Goal: Task Accomplishment & Management: Manage account settings

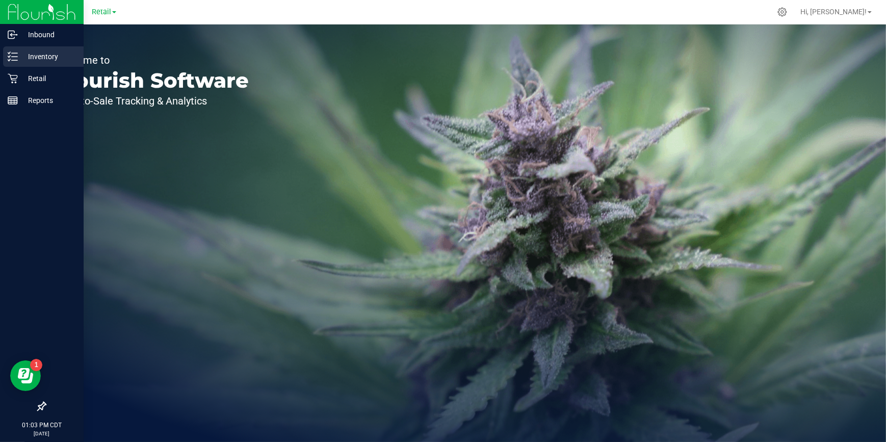
click at [37, 57] on p "Inventory" at bounding box center [48, 56] width 61 height 12
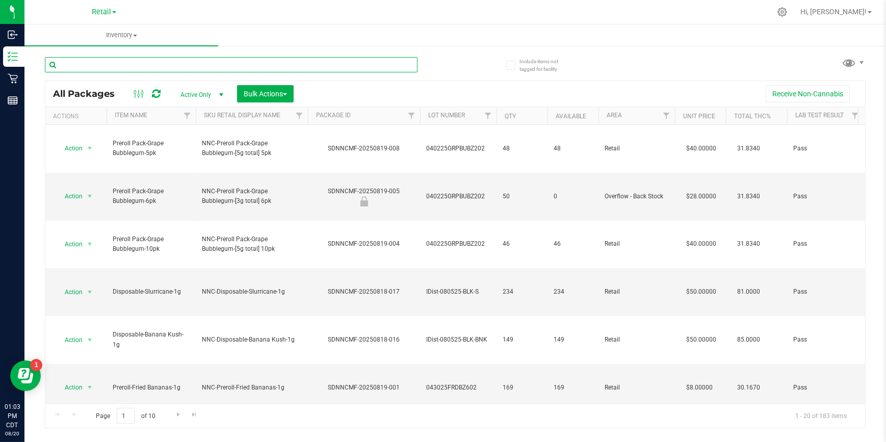
click at [145, 58] on input "text" at bounding box center [231, 64] width 373 height 15
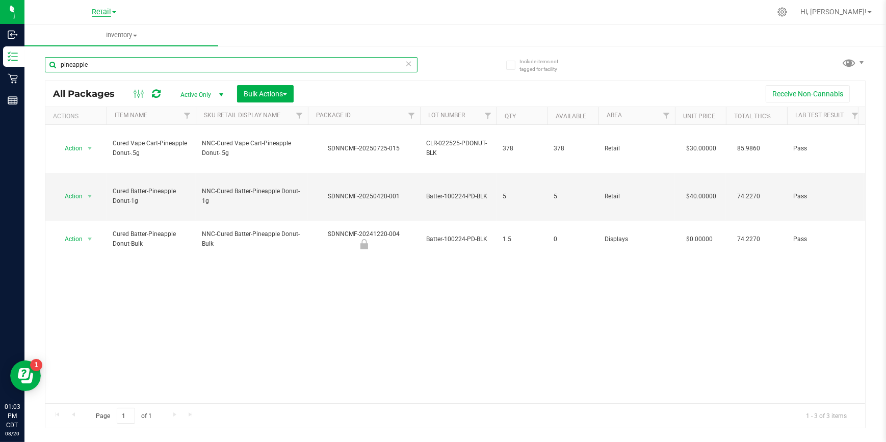
type input "pineapple"
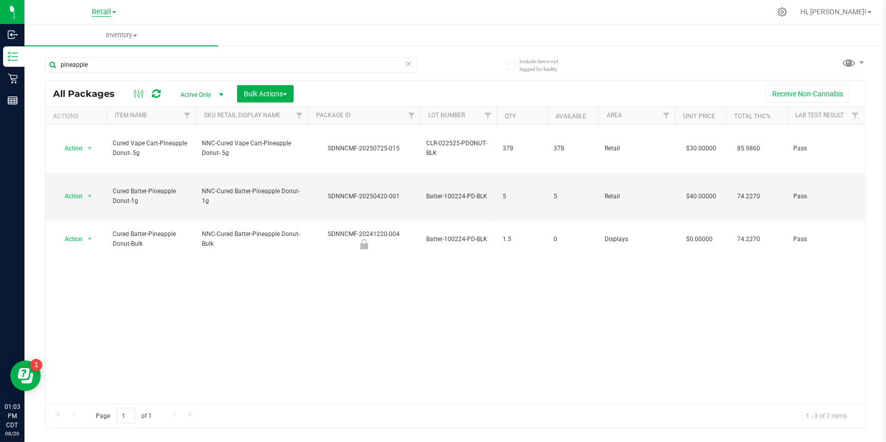
click at [111, 12] on span "Retail" at bounding box center [101, 12] width 19 height 9
click at [86, 33] on link "Manufacturing" at bounding box center [104, 36] width 149 height 14
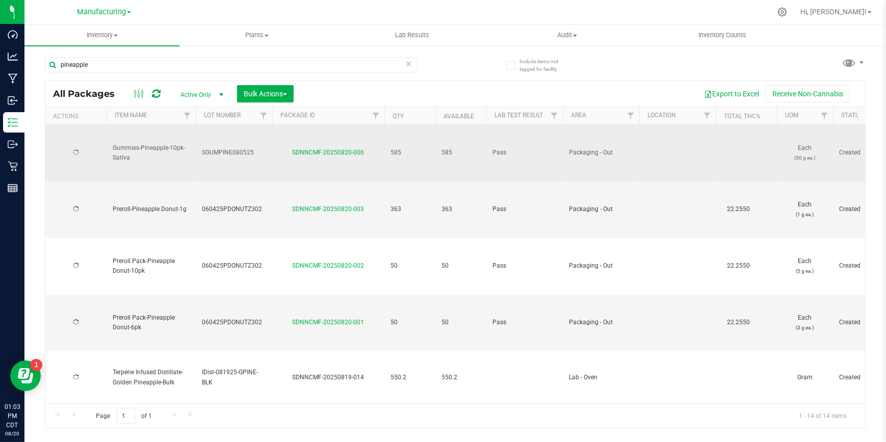
type input "[DATE]"
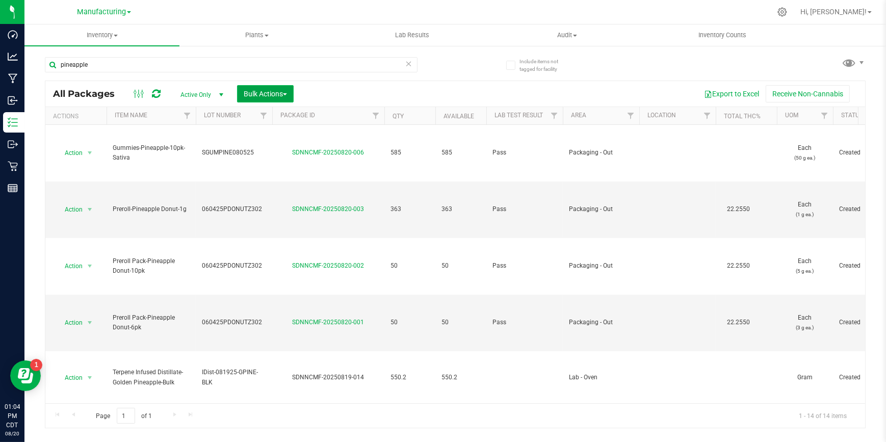
click at [286, 91] on span "Bulk Actions" at bounding box center [265, 94] width 43 height 8
click at [274, 135] on span "Add to outbound order" at bounding box center [277, 135] width 69 height 8
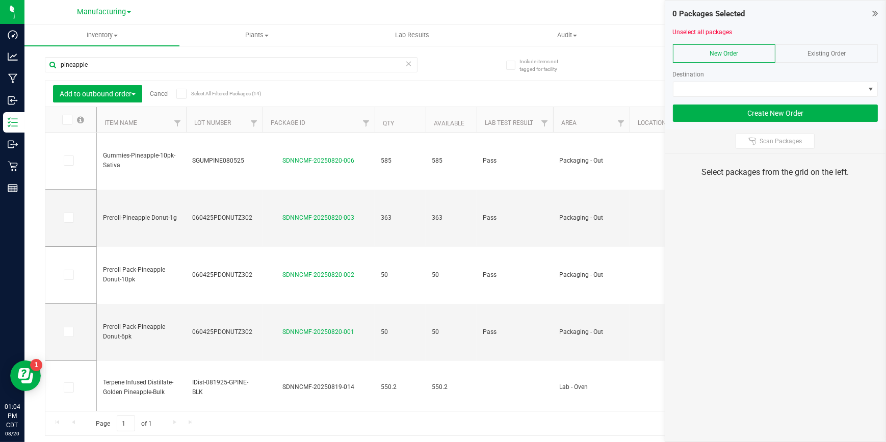
click at [193, 10] on div at bounding box center [477, 12] width 589 height 20
click at [878, 11] on div "0 Packages Selected Unselect all packages New Order Existing Order Destination …" at bounding box center [776, 65] width 221 height 129
click at [133, 91] on span "Add to outbound order" at bounding box center [98, 94] width 76 height 8
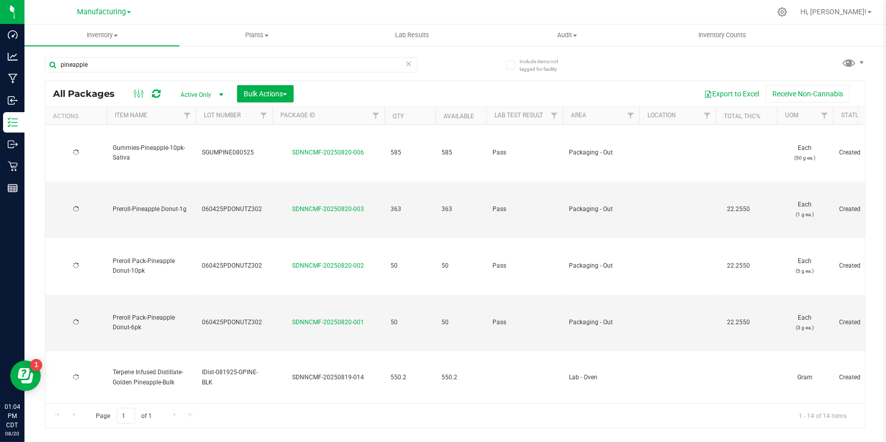
type input "[DATE]"
click at [624, 113] on link "Filter" at bounding box center [631, 115] width 17 height 17
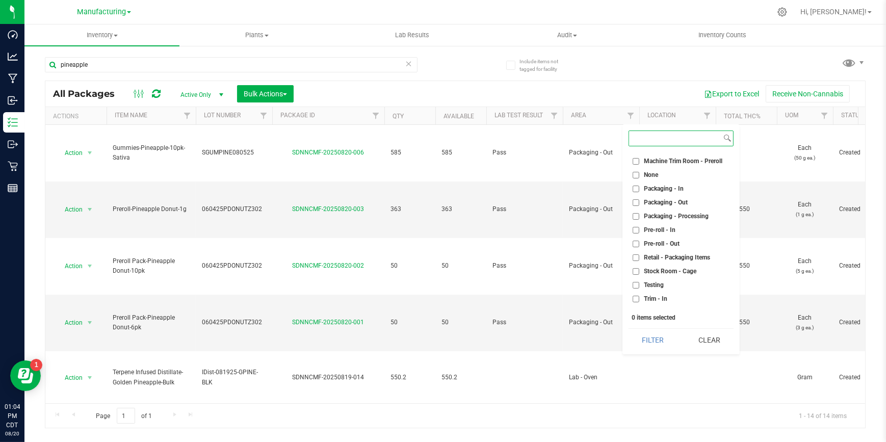
scroll to position [270, 0]
click at [634, 190] on input "Packaging - Out" at bounding box center [636, 192] width 7 height 7
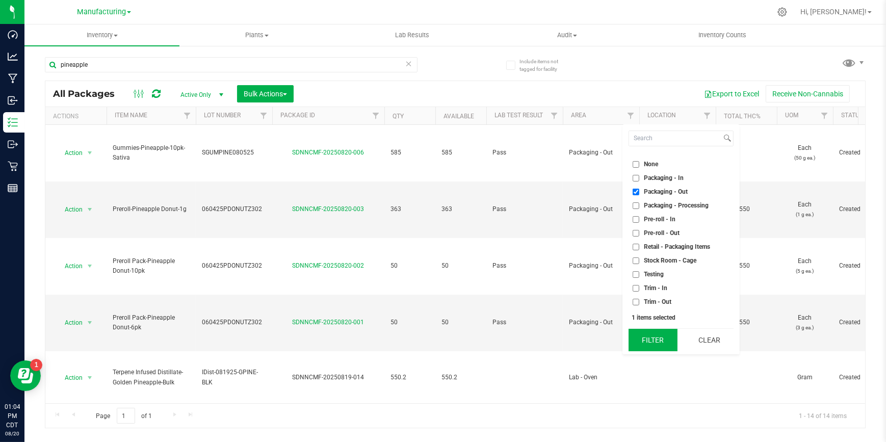
click at [642, 336] on button "Filter" at bounding box center [653, 340] width 49 height 22
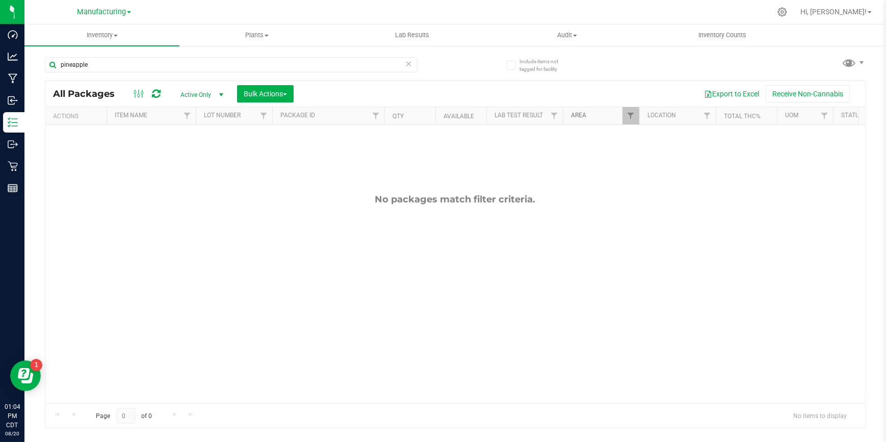
click at [584, 113] on link "Area" at bounding box center [578, 115] width 15 height 7
checkbox input "true"
click at [628, 115] on span "Filter" at bounding box center [631, 116] width 8 height 8
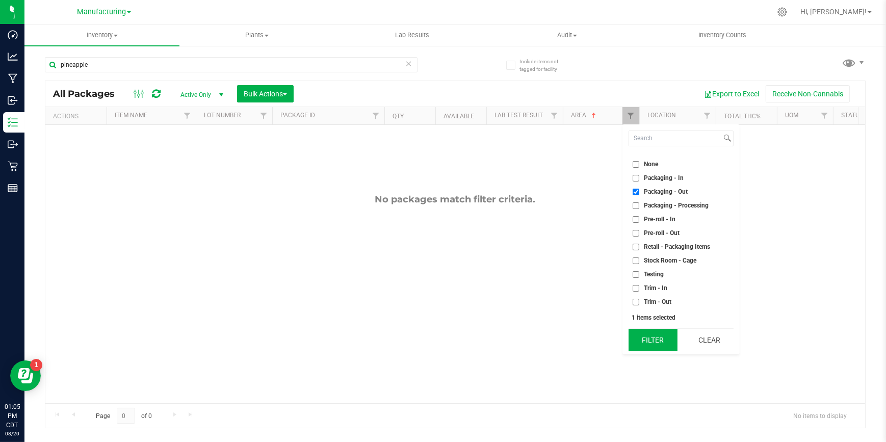
click at [645, 339] on button "Filter" at bounding box center [653, 340] width 49 height 22
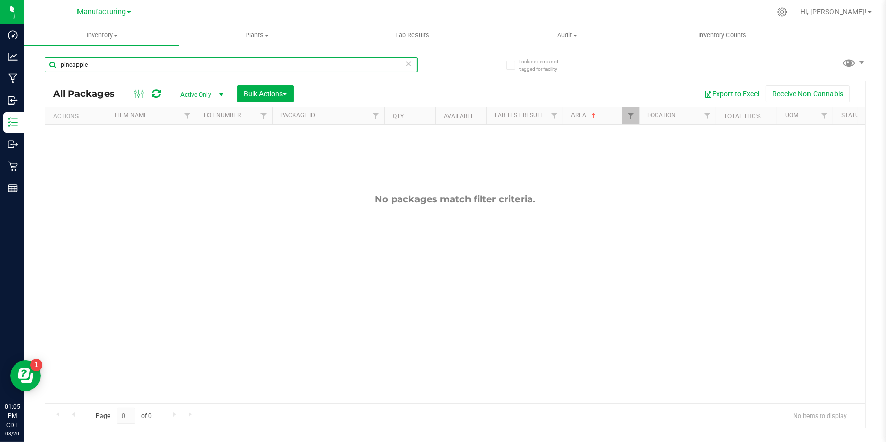
click at [98, 61] on input "pineapple" at bounding box center [231, 64] width 373 height 15
type input "p"
click at [628, 116] on span "Filter" at bounding box center [631, 116] width 8 height 8
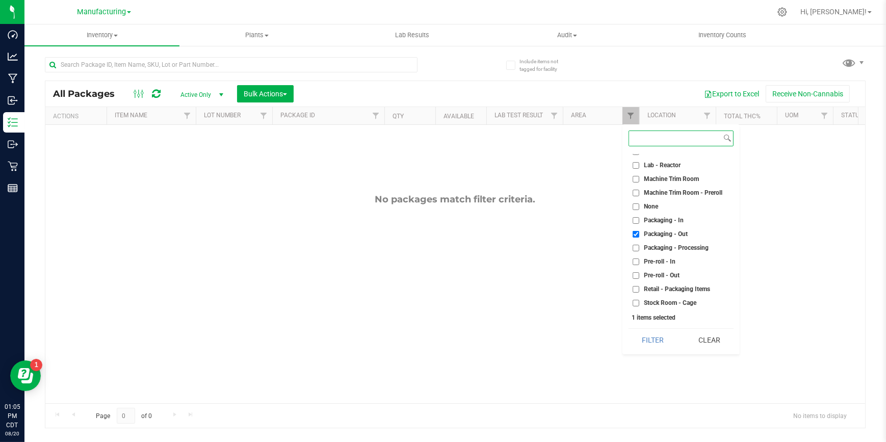
scroll to position [232, 0]
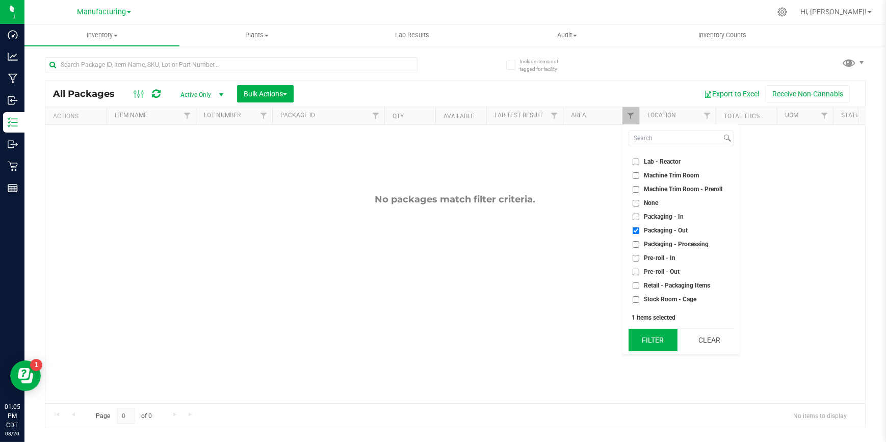
click at [648, 342] on button "Filter" at bounding box center [653, 340] width 49 height 22
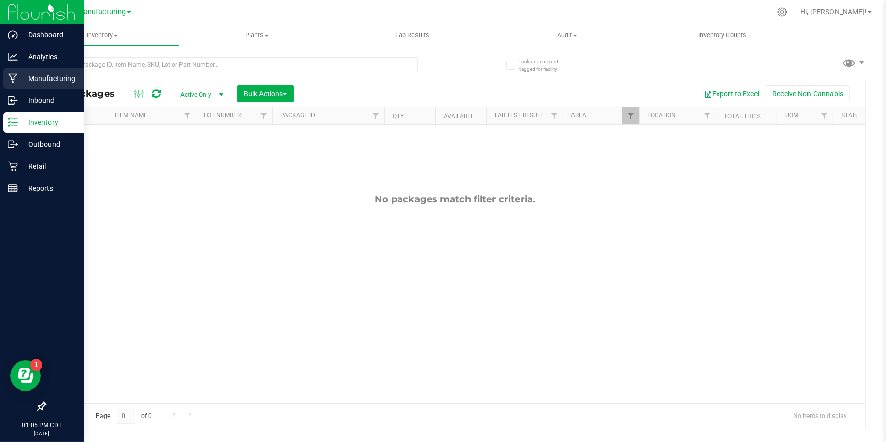
click at [37, 73] on p "Manufacturing" at bounding box center [48, 78] width 61 height 12
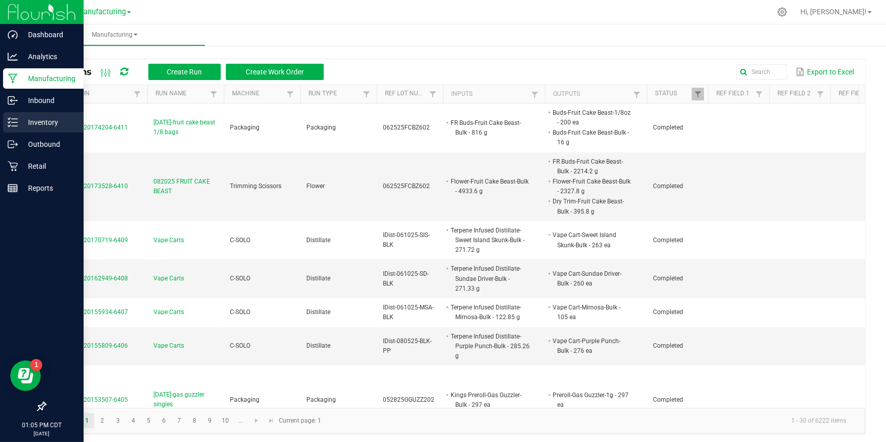
click at [41, 117] on p "Inventory" at bounding box center [48, 122] width 61 height 12
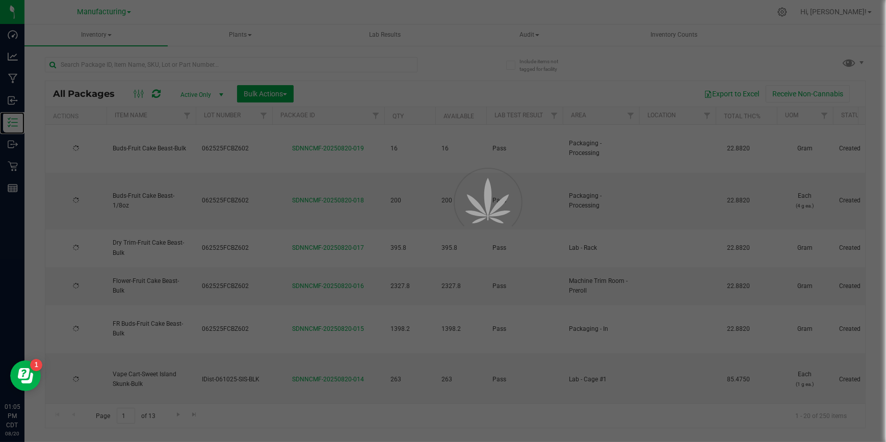
type input "[DATE]"
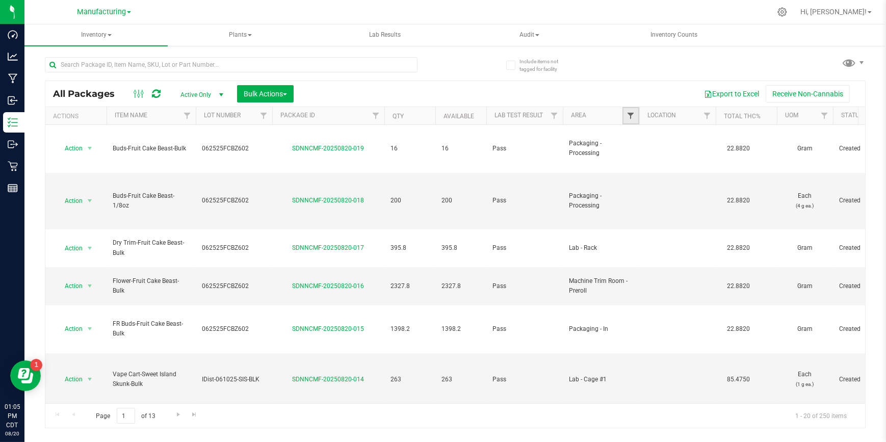
click at [627, 117] on span "Filter" at bounding box center [631, 116] width 8 height 8
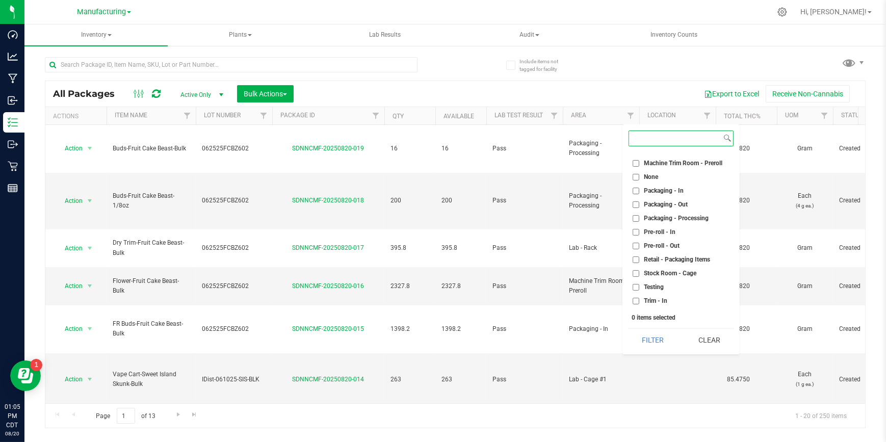
scroll to position [270, 0]
drag, startPoint x: 636, startPoint y: 190, endPoint x: 641, endPoint y: 197, distance: 8.5
click at [637, 192] on input "Packaging - Out" at bounding box center [636, 192] width 7 height 7
checkbox input "true"
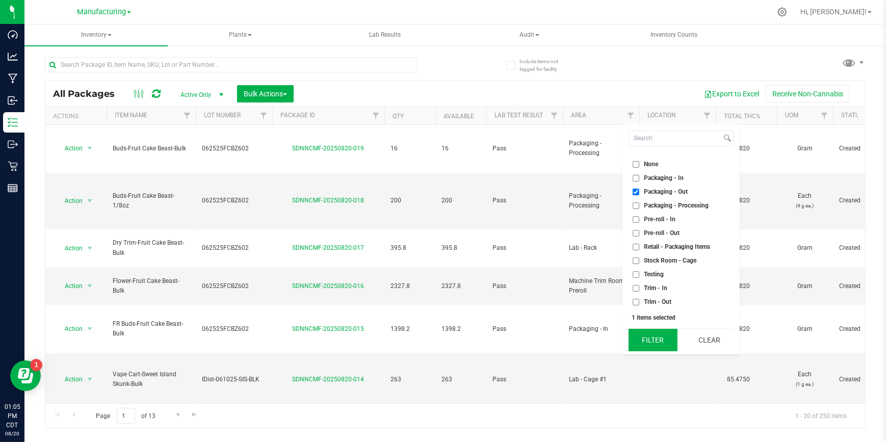
click at [662, 339] on button "Filter" at bounding box center [653, 340] width 49 height 22
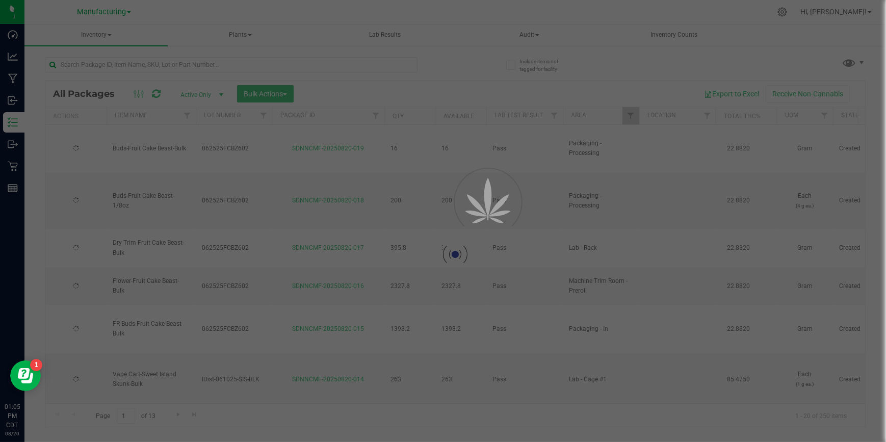
type input "[DATE]"
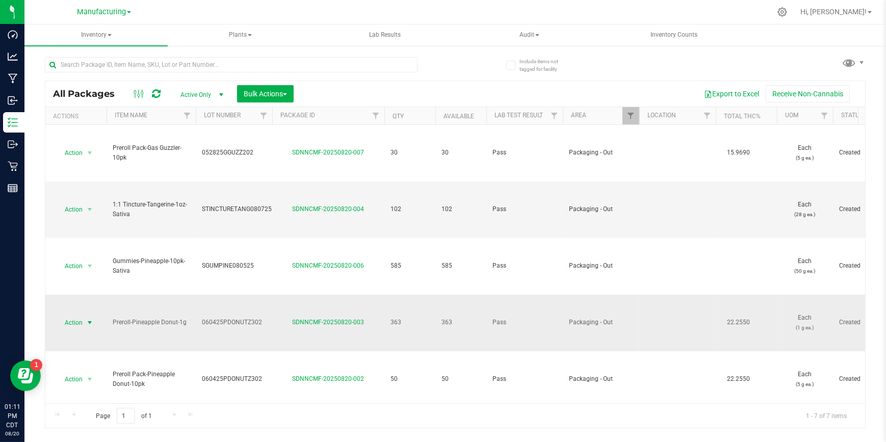
click at [87, 321] on span "select" at bounding box center [90, 323] width 8 height 8
click at [92, 258] on li "Print package label" at bounding box center [88, 270] width 64 height 28
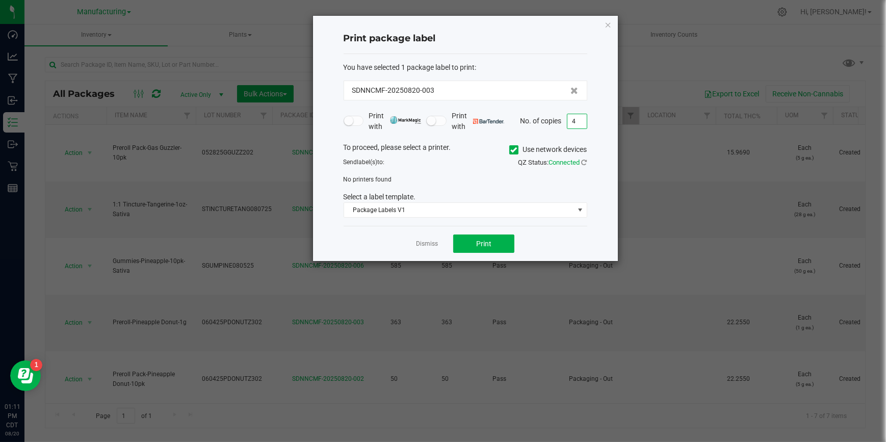
type input "4"
click at [511, 150] on icon at bounding box center [514, 150] width 7 height 0
click at [0, 0] on input "Use network devices" at bounding box center [0, 0] width 0 height 0
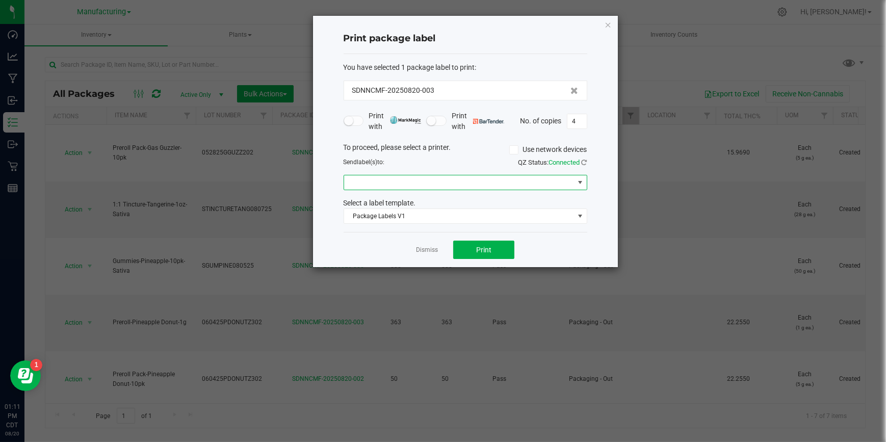
click at [432, 176] on span at bounding box center [466, 182] width 244 height 15
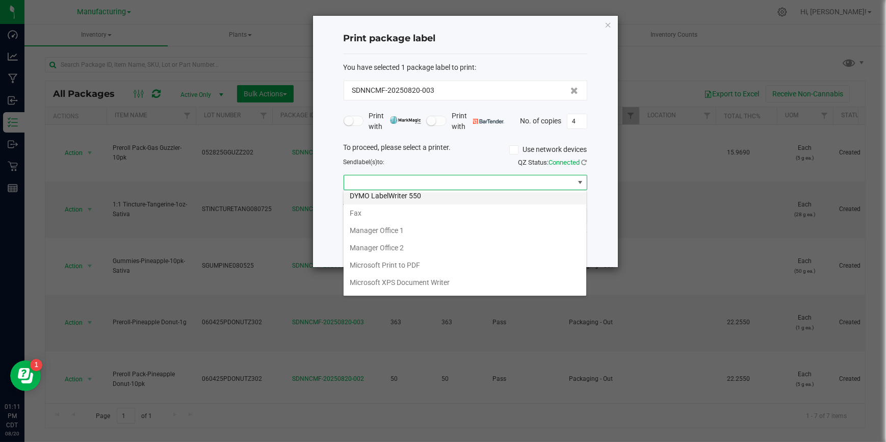
scroll to position [105, 0]
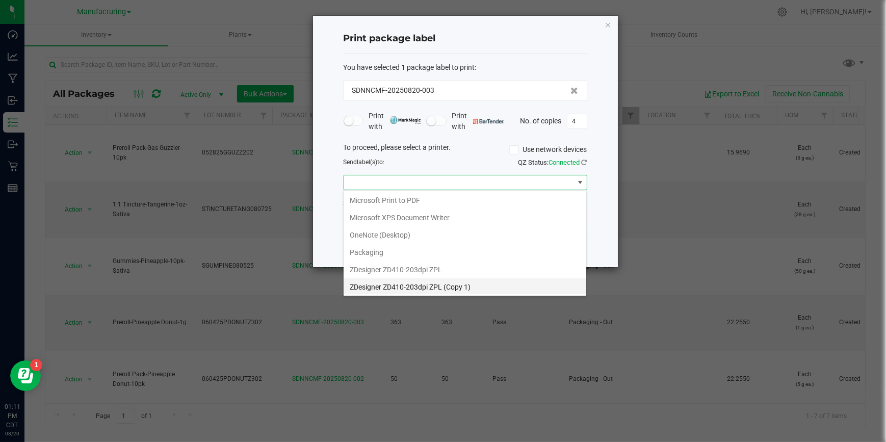
click at [421, 283] on 1\) "ZDesigner ZD410-203dpi ZPL (Copy 1)" at bounding box center [465, 286] width 243 height 17
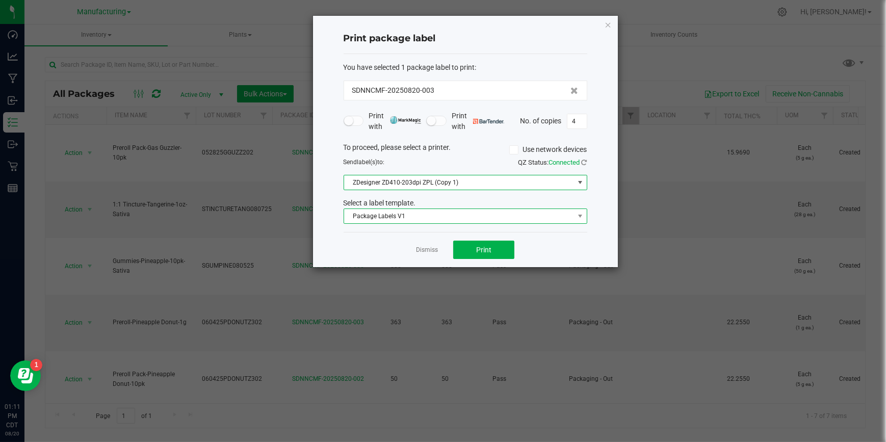
click at [434, 218] on span "Package Labels V1" at bounding box center [459, 216] width 230 height 14
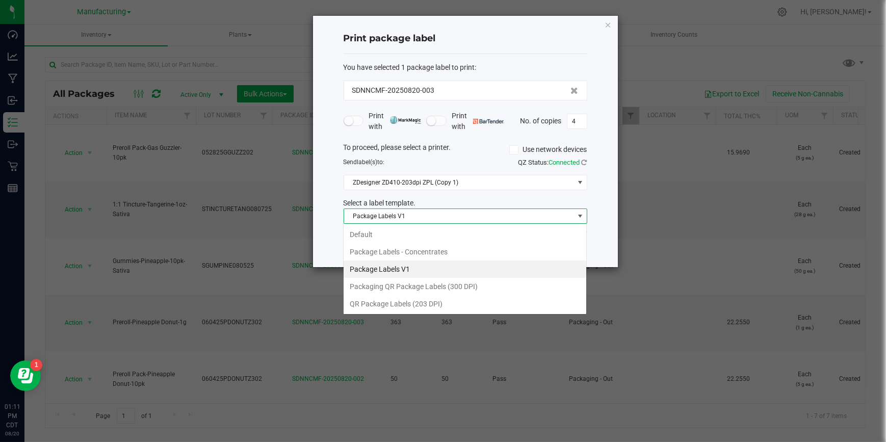
scroll to position [15, 244]
click at [411, 246] on li "Package Labels - Concentrates" at bounding box center [465, 251] width 243 height 17
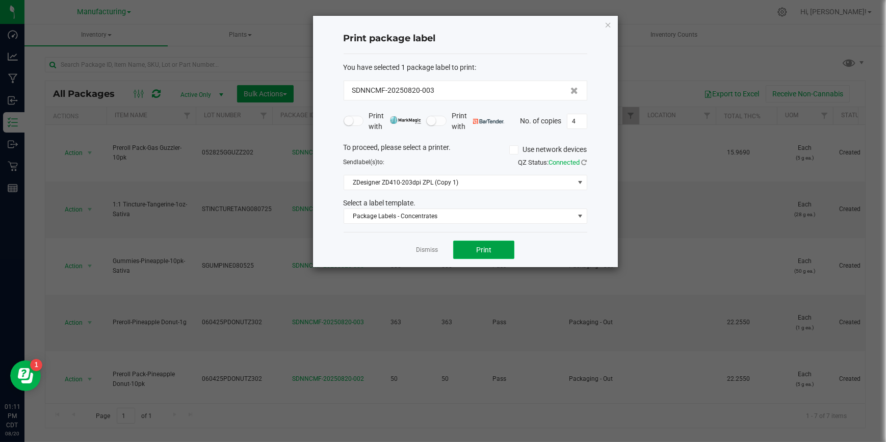
click at [476, 246] on span "Print" at bounding box center [483, 250] width 15 height 8
click at [425, 248] on link "Dismiss" at bounding box center [427, 250] width 22 height 9
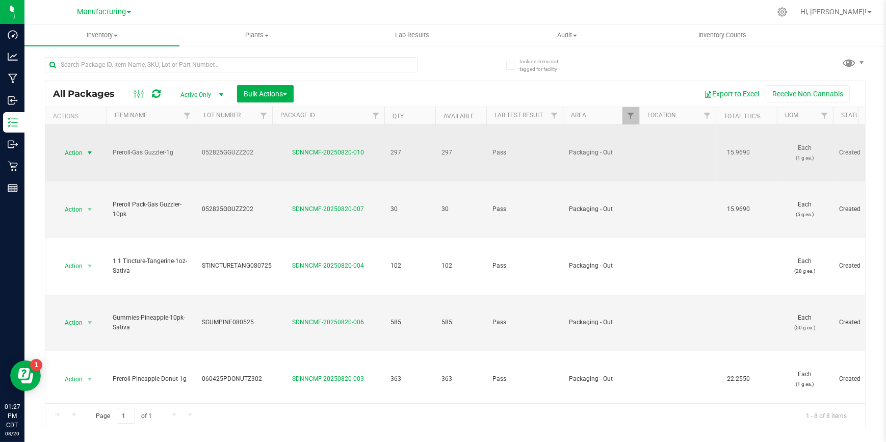
click at [90, 153] on span "select" at bounding box center [90, 153] width 8 height 8
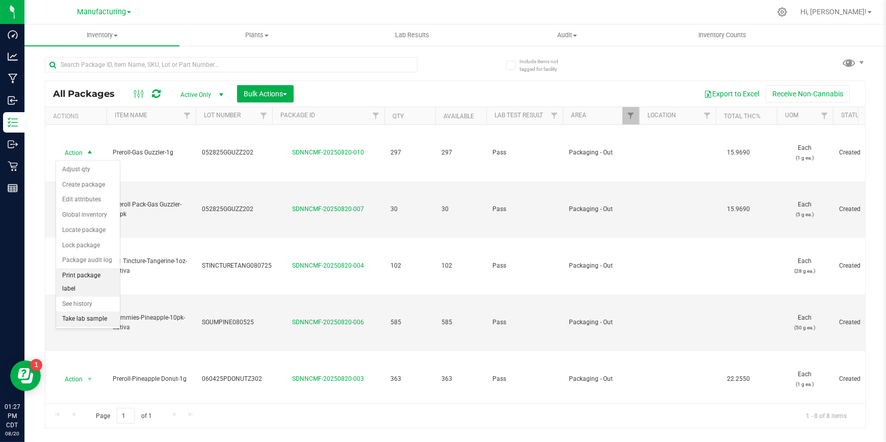
click at [81, 278] on li "Print package label" at bounding box center [88, 282] width 64 height 28
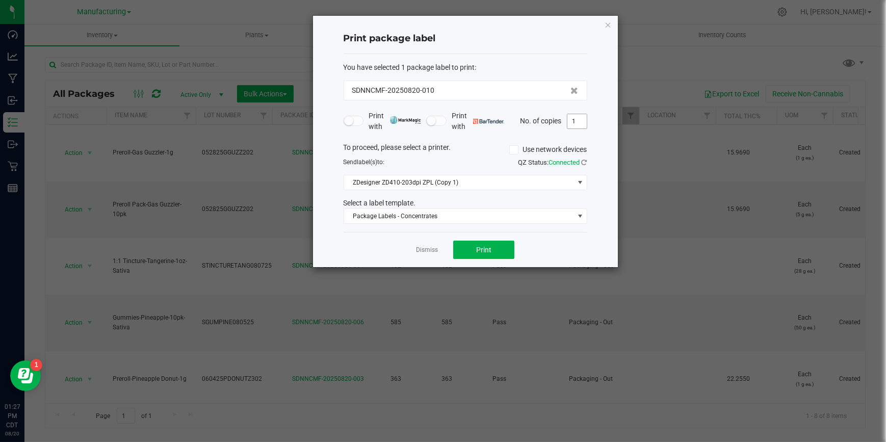
click at [581, 119] on input "1" at bounding box center [577, 121] width 19 height 14
type input "4"
click at [480, 243] on button "Print" at bounding box center [483, 250] width 61 height 18
click at [421, 252] on link "Dismiss" at bounding box center [427, 250] width 22 height 9
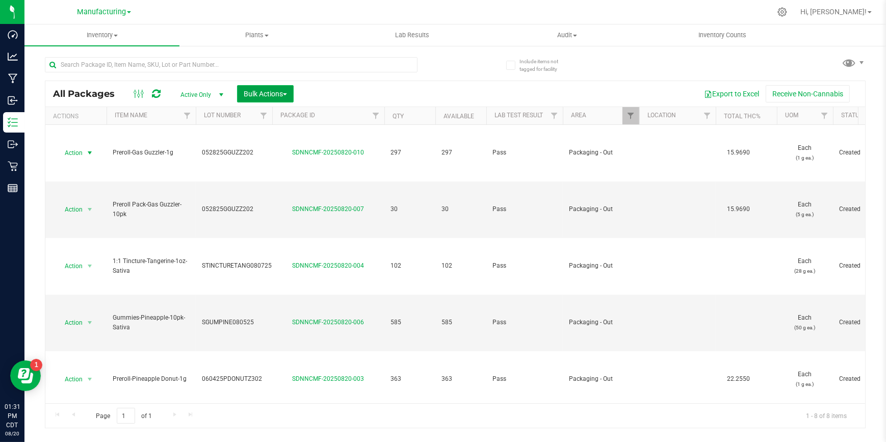
click at [265, 96] on span "Bulk Actions" at bounding box center [265, 94] width 43 height 8
click at [262, 133] on span "Add to outbound order" at bounding box center [277, 135] width 69 height 8
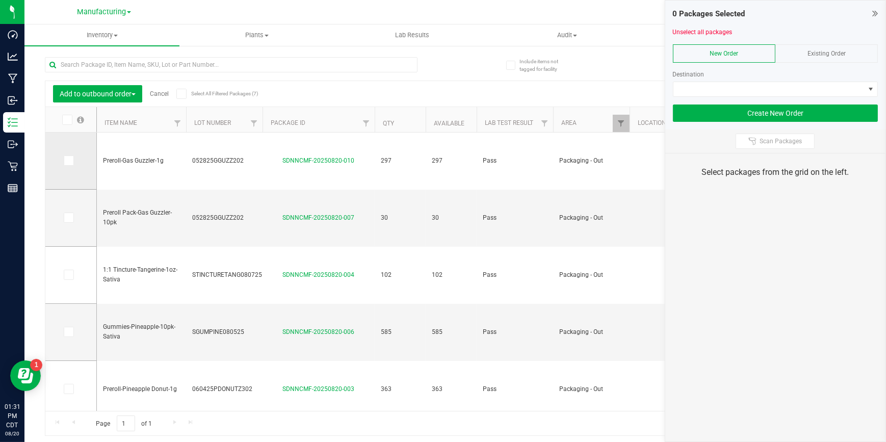
click at [69, 165] on span at bounding box center [69, 161] width 10 height 10
click at [69, 164] on span at bounding box center [69, 161] width 10 height 10
click at [0, 0] on input "checkbox" at bounding box center [0, 0] width 0 height 0
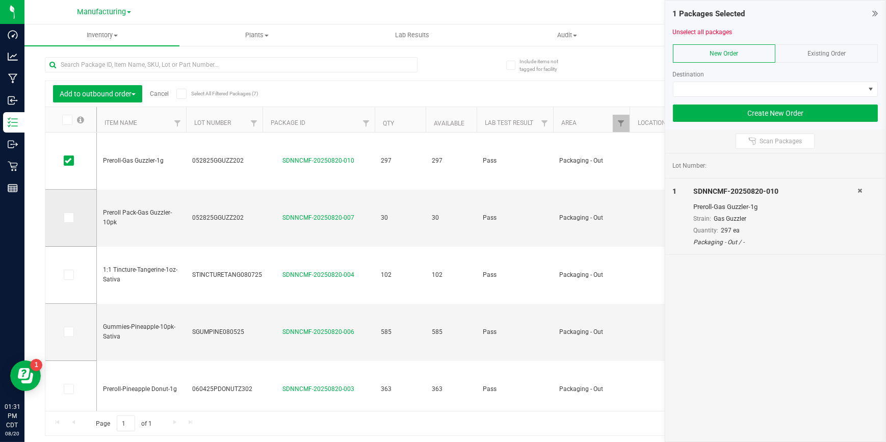
click at [69, 218] on icon at bounding box center [68, 218] width 7 height 0
click at [0, 0] on input "checkbox" at bounding box center [0, 0] width 0 height 0
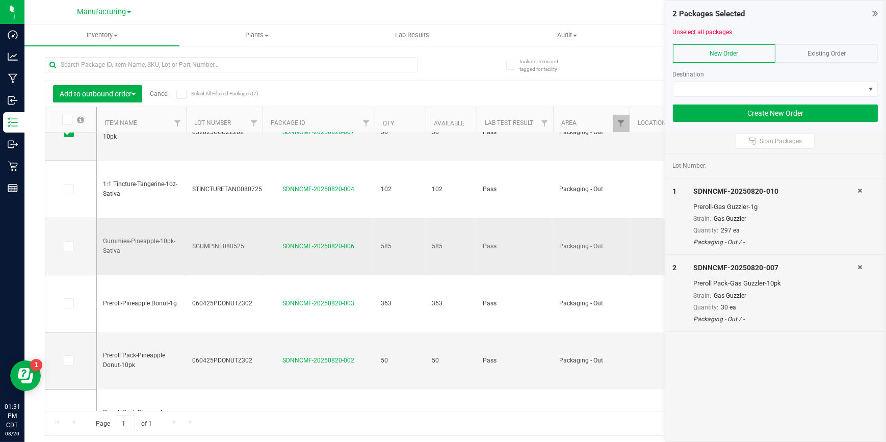
scroll to position [92, 0]
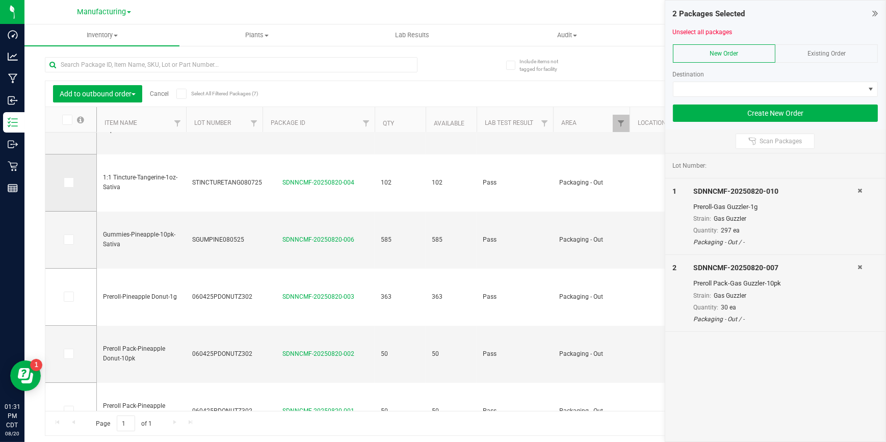
click at [70, 180] on span at bounding box center [69, 182] width 10 height 10
click at [70, 183] on icon at bounding box center [68, 183] width 7 height 0
click at [0, 0] on input "checkbox" at bounding box center [0, 0] width 0 height 0
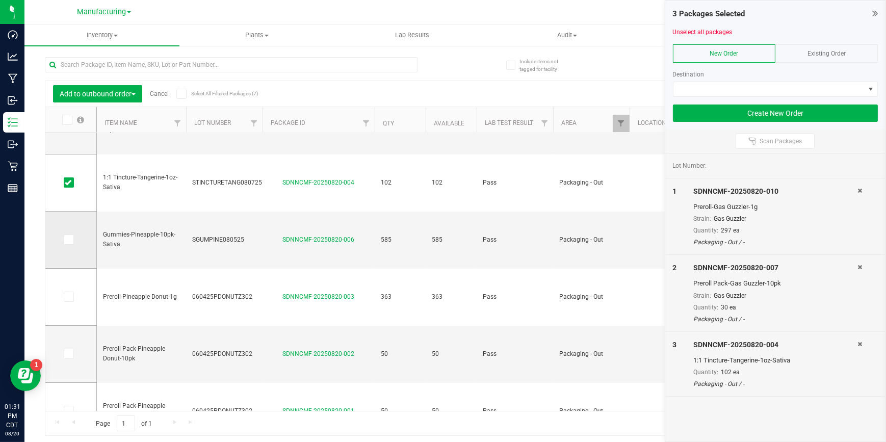
click at [67, 232] on td at bounding box center [70, 240] width 51 height 57
click at [67, 240] on icon at bounding box center [68, 240] width 7 height 0
click at [0, 0] on input "checkbox" at bounding box center [0, 0] width 0 height 0
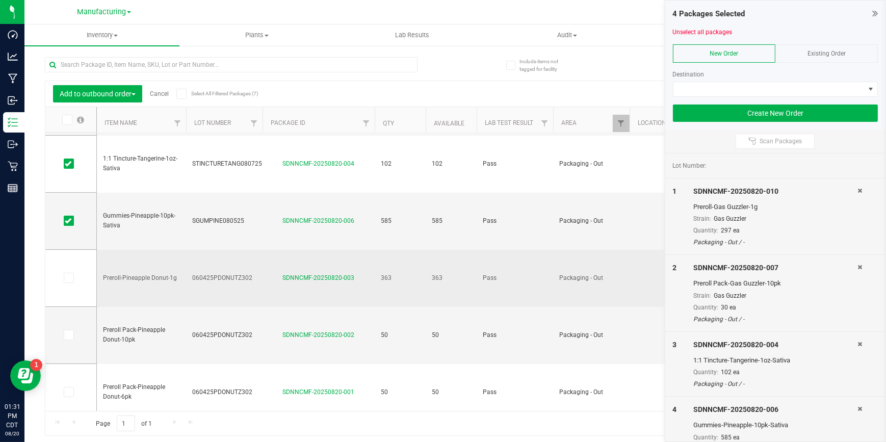
scroll to position [120, 0]
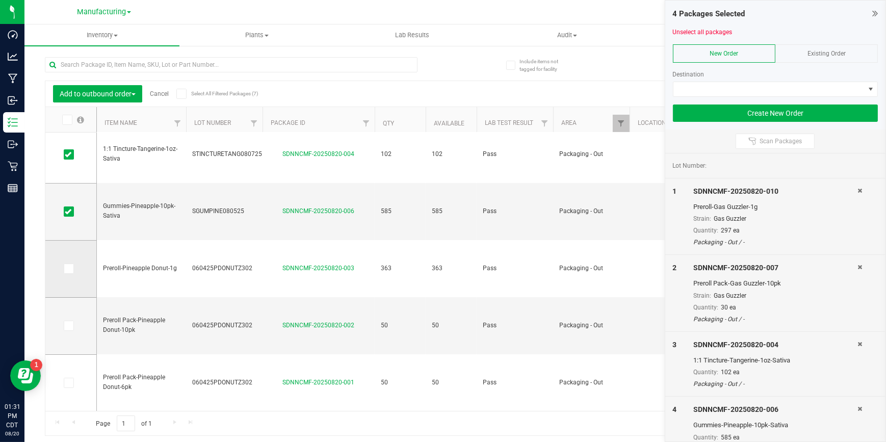
click at [69, 269] on icon at bounding box center [68, 269] width 7 height 0
click at [0, 0] on input "checkbox" at bounding box center [0, 0] width 0 height 0
click at [68, 326] on icon at bounding box center [68, 326] width 7 height 0
click at [0, 0] on input "checkbox" at bounding box center [0, 0] width 0 height 0
click at [68, 383] on icon at bounding box center [68, 383] width 7 height 0
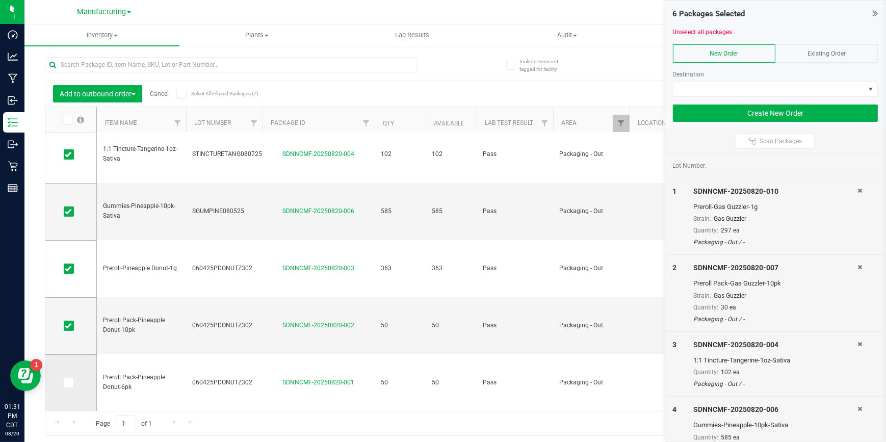
click at [0, 0] on input "checkbox" at bounding box center [0, 0] width 0 height 0
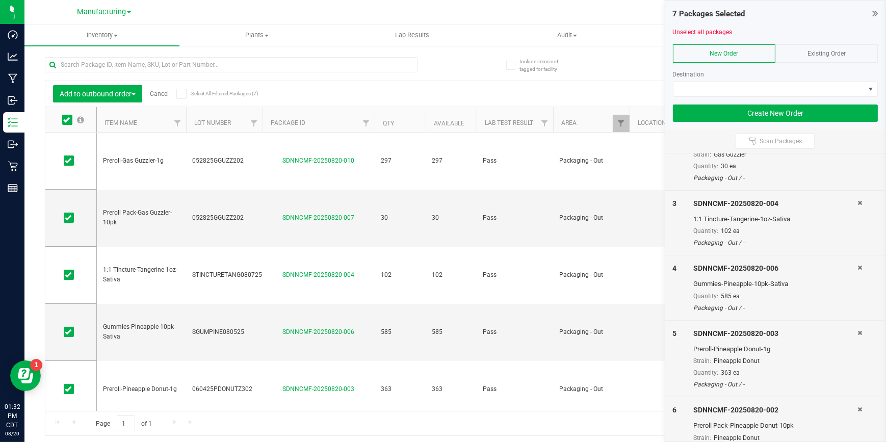
scroll to position [0, 0]
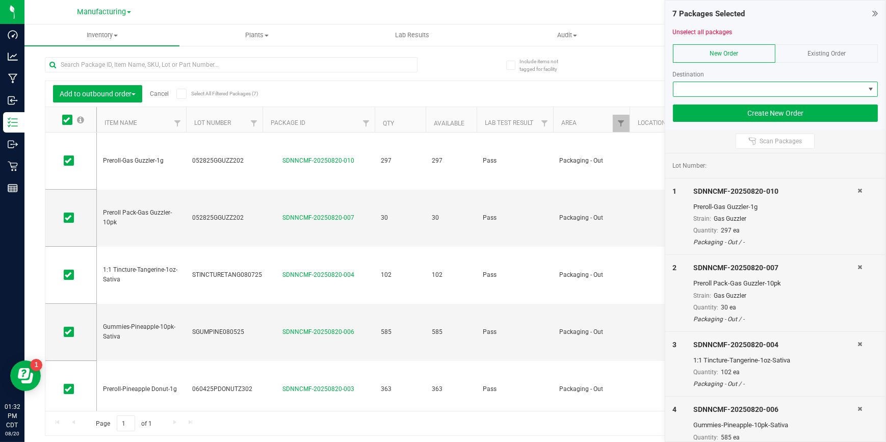
click at [790, 89] on span at bounding box center [770, 89] width 192 height 14
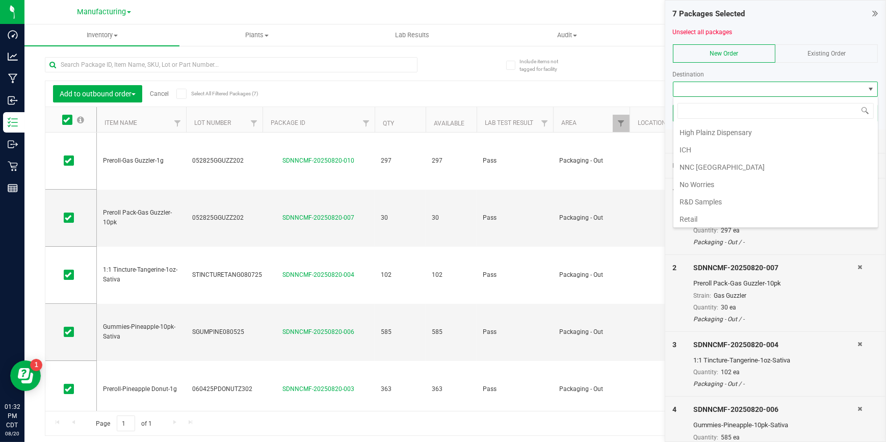
scroll to position [157, 0]
click at [683, 196] on li "Retail" at bounding box center [776, 201] width 205 height 17
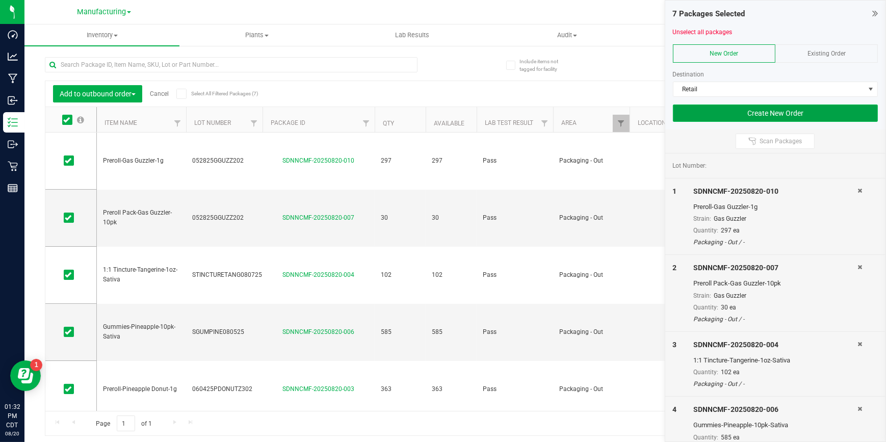
click at [775, 114] on button "Create New Order" at bounding box center [776, 113] width 206 height 17
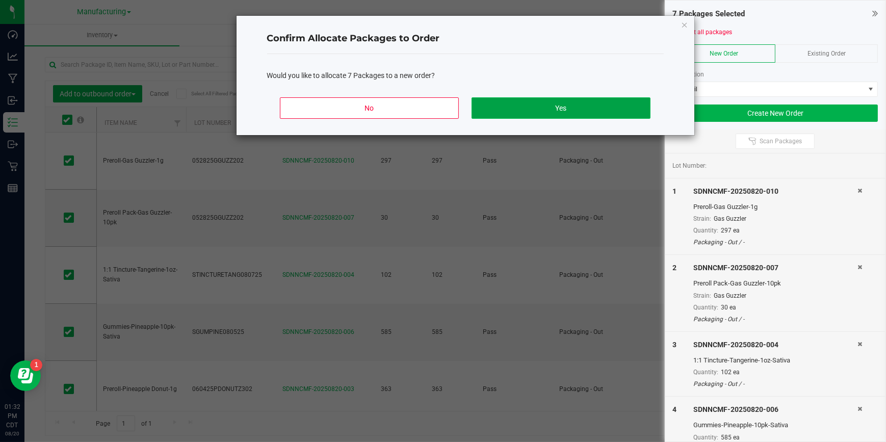
click at [584, 112] on button "Yes" at bounding box center [561, 107] width 179 height 21
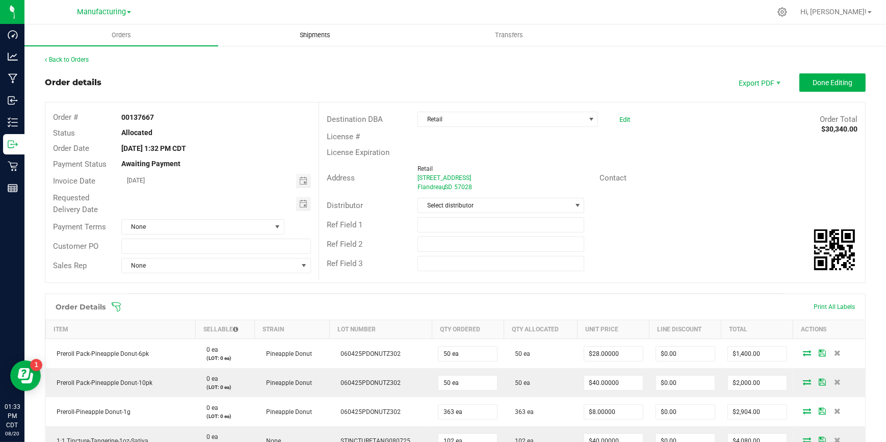
click at [298, 33] on span "Shipments" at bounding box center [315, 35] width 58 height 9
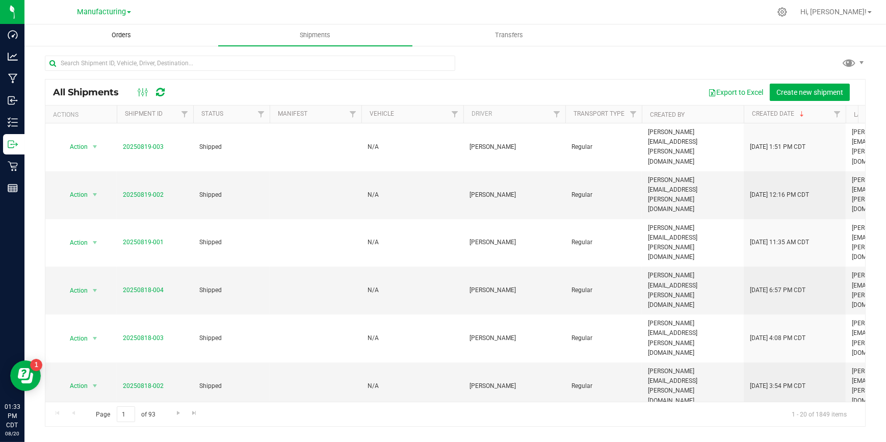
click at [122, 37] on span "Orders" at bounding box center [121, 35] width 47 height 9
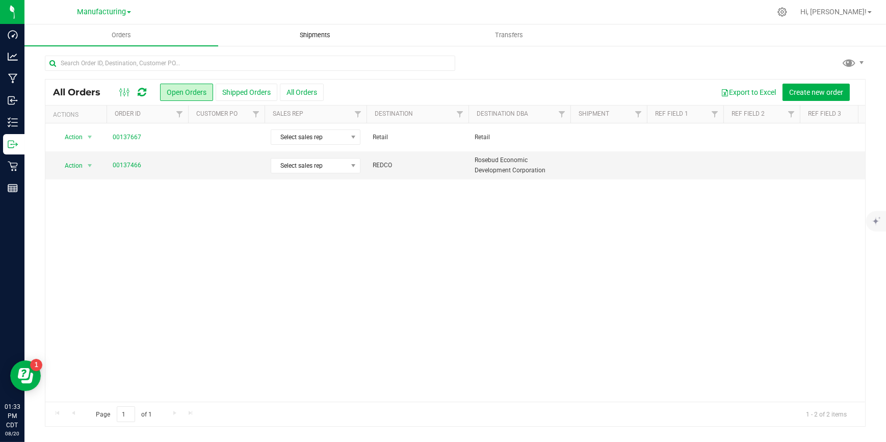
click at [321, 35] on span "Shipments" at bounding box center [315, 35] width 58 height 9
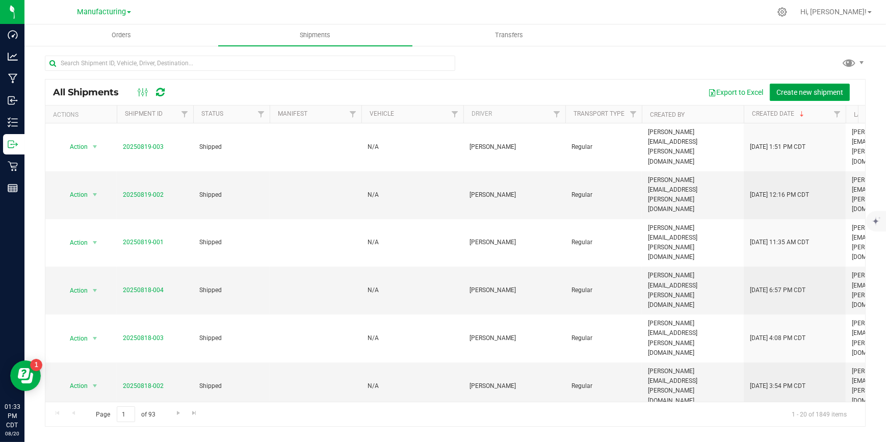
click at [785, 88] on span "Create new shipment" at bounding box center [810, 92] width 67 height 8
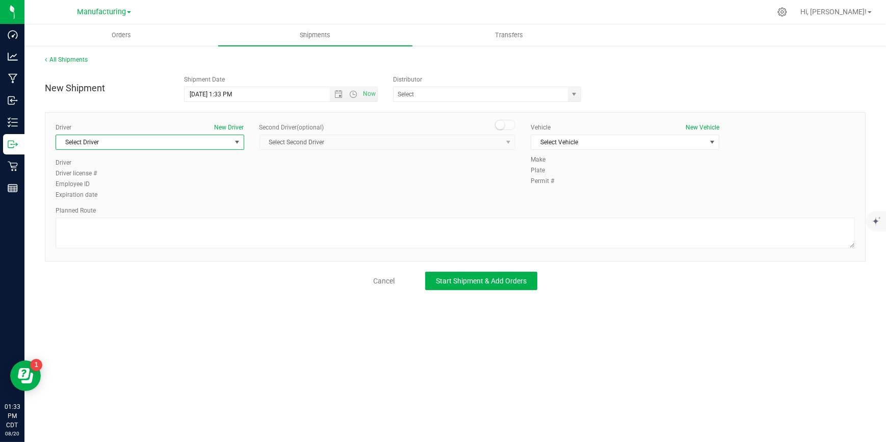
click at [213, 143] on span "Select Driver" at bounding box center [143, 142] width 175 height 14
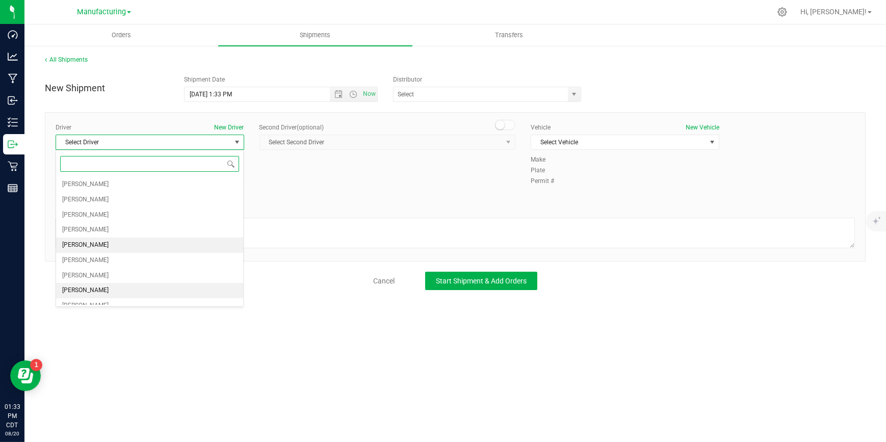
click at [92, 242] on span "Sophia Julson" at bounding box center [85, 245] width 46 height 13
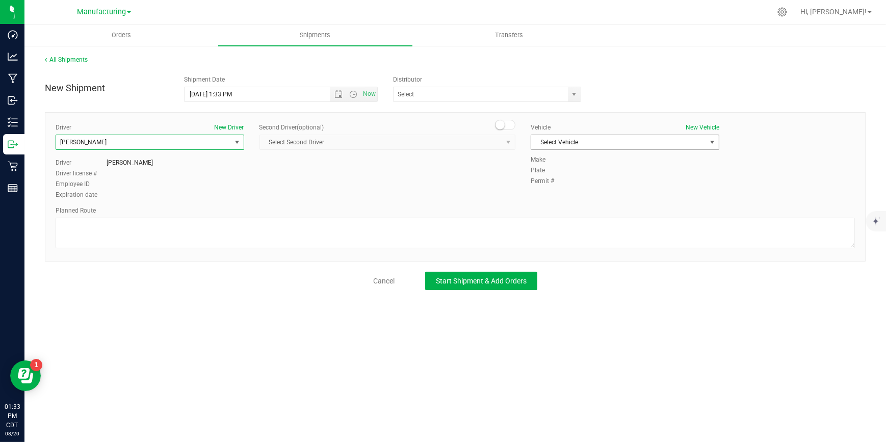
click at [640, 141] on span "Select Vehicle" at bounding box center [618, 142] width 175 height 14
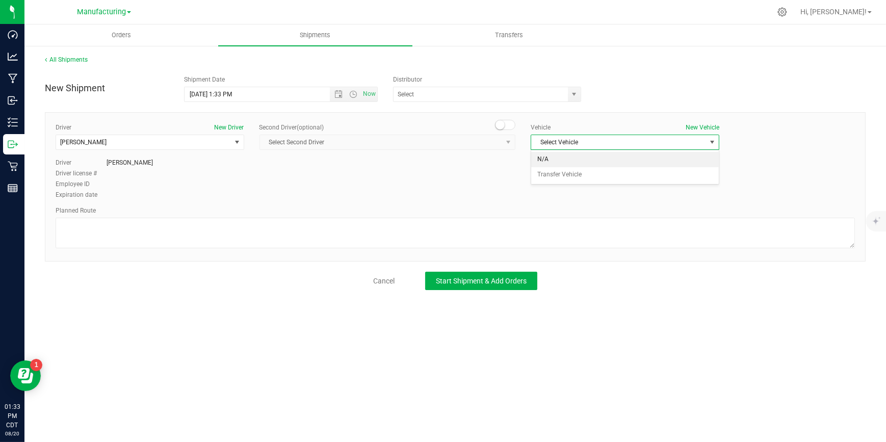
click at [559, 159] on li "N/A" at bounding box center [625, 159] width 188 height 15
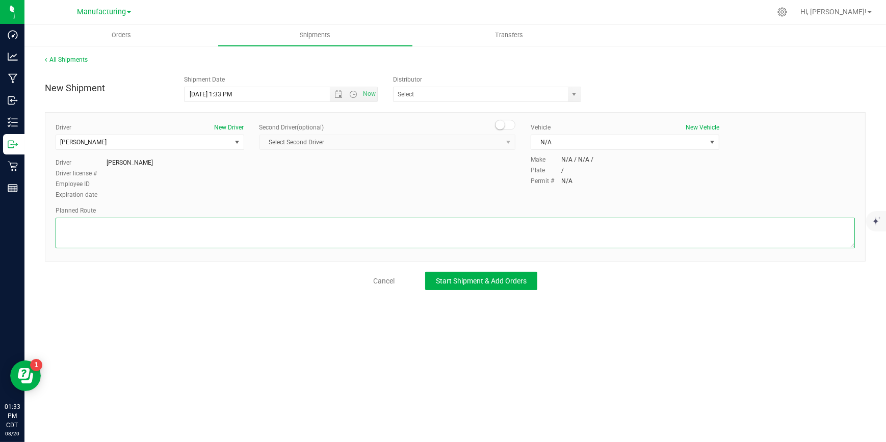
click at [182, 223] on textarea at bounding box center [456, 233] width 800 height 31
type textarea "Packaging to Stock Room"
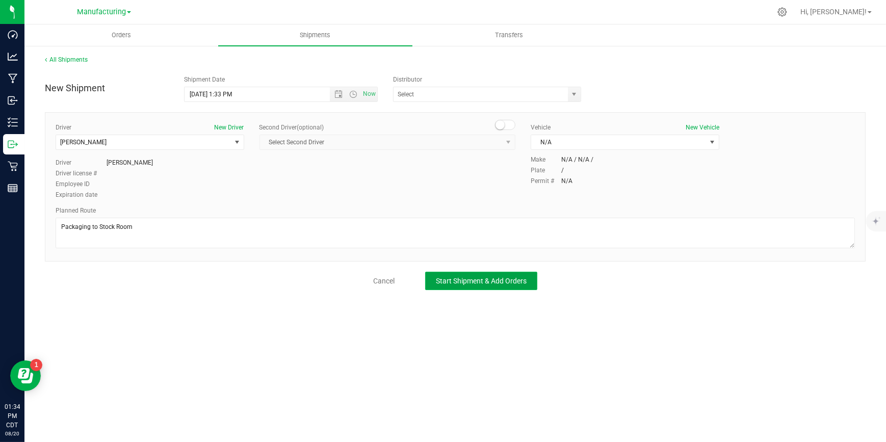
click at [472, 282] on span "Start Shipment & Add Orders" at bounding box center [481, 281] width 91 height 8
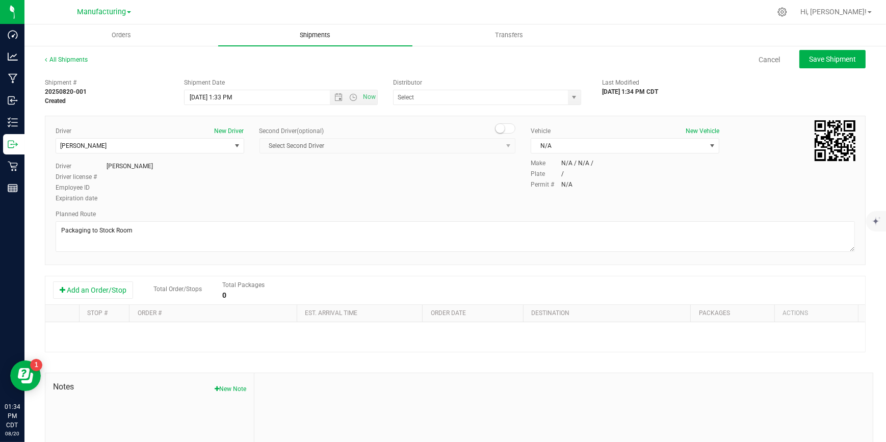
click at [322, 31] on span "Shipments" at bounding box center [315, 35] width 58 height 9
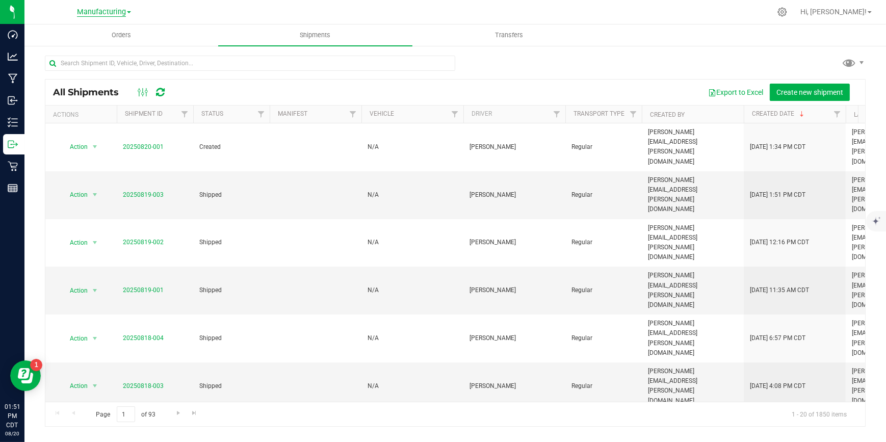
click at [100, 13] on span "Manufacturing" at bounding box center [101, 12] width 49 height 9
click at [64, 48] on link "Retail" at bounding box center [104, 50] width 149 height 14
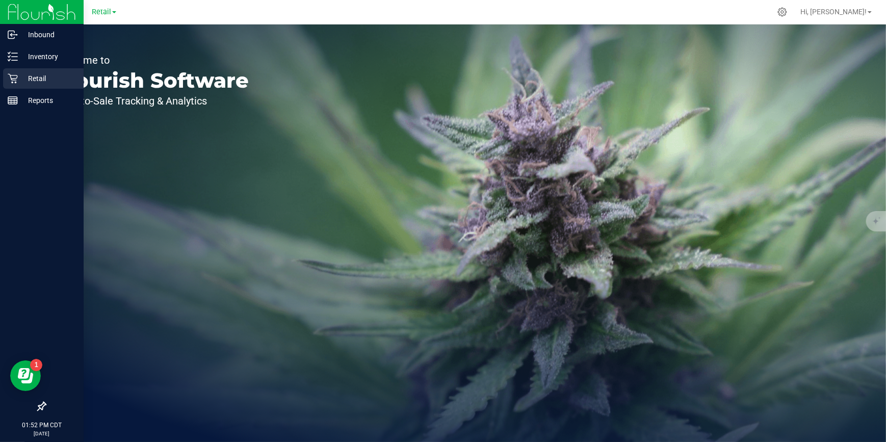
click at [34, 75] on p "Retail" at bounding box center [48, 78] width 61 height 12
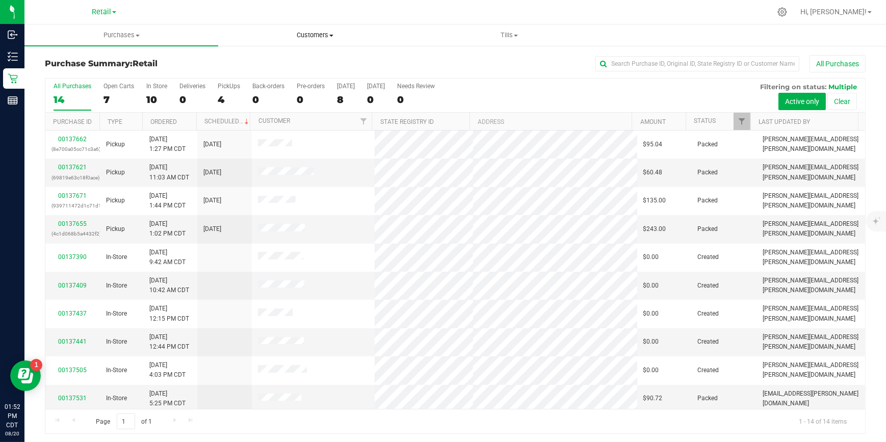
click at [329, 33] on span "Customers" at bounding box center [315, 35] width 193 height 9
click at [261, 60] on span "All customers" at bounding box center [254, 61] width 73 height 9
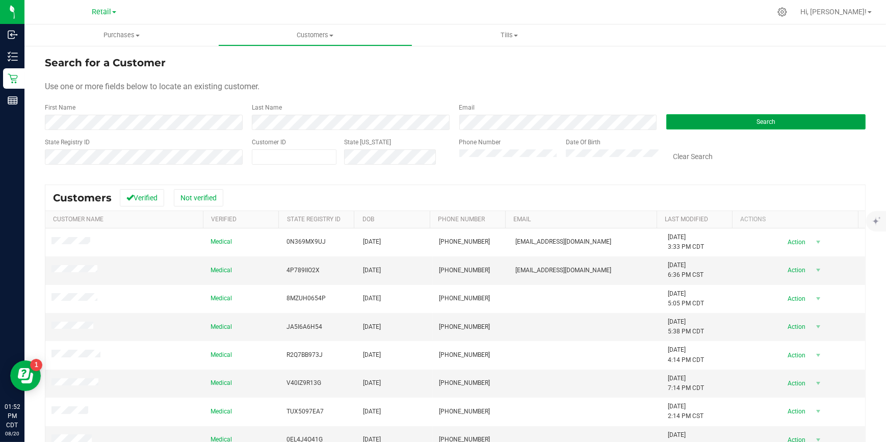
click at [730, 121] on button "Search" at bounding box center [766, 121] width 199 height 15
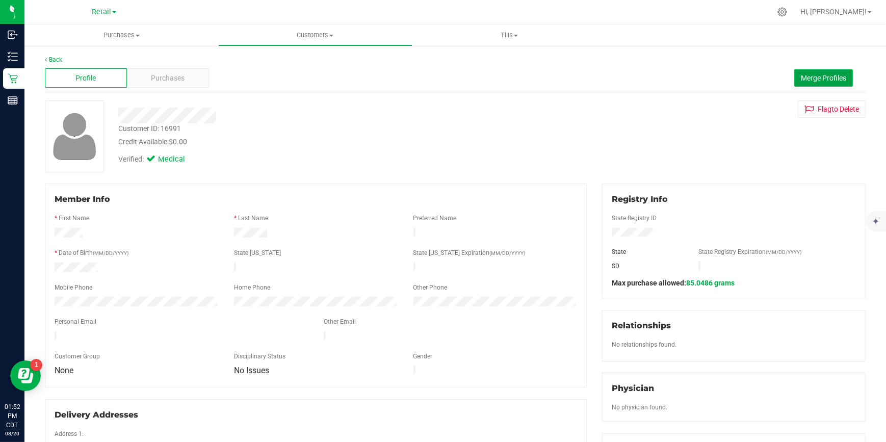
click at [811, 69] on button "Merge Profiles" at bounding box center [824, 77] width 59 height 17
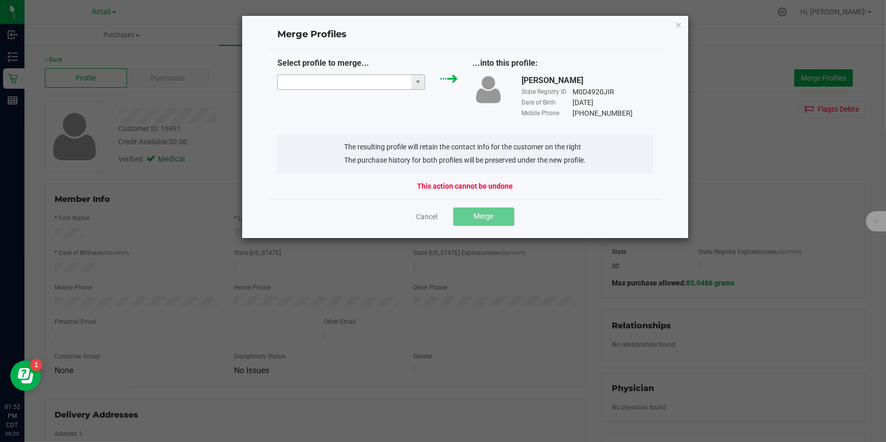
click at [320, 82] on input "NO DATA FOUND" at bounding box center [345, 82] width 134 height 14
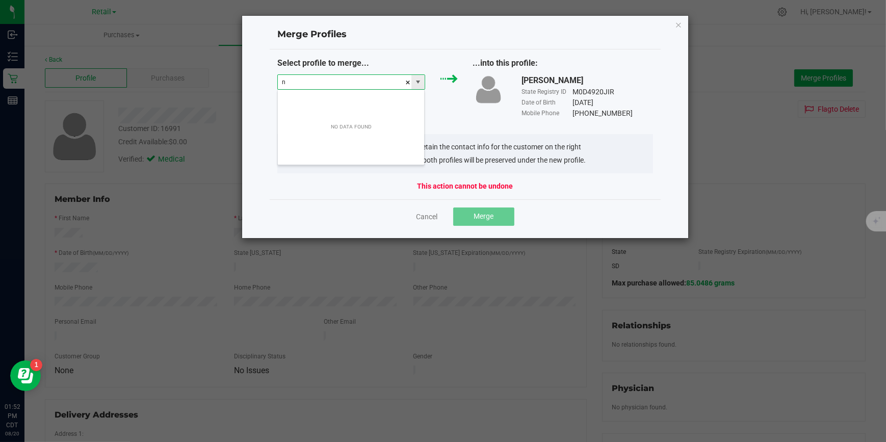
scroll to position [15, 148]
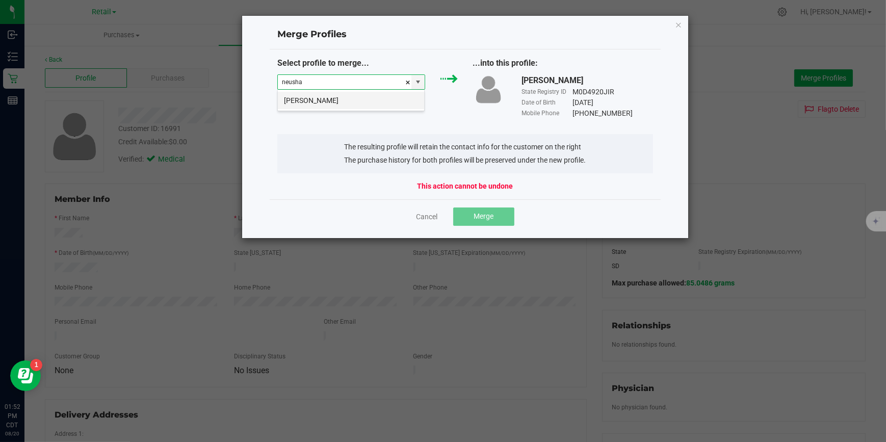
click at [314, 97] on li "Neusha Cameron" at bounding box center [351, 100] width 146 height 17
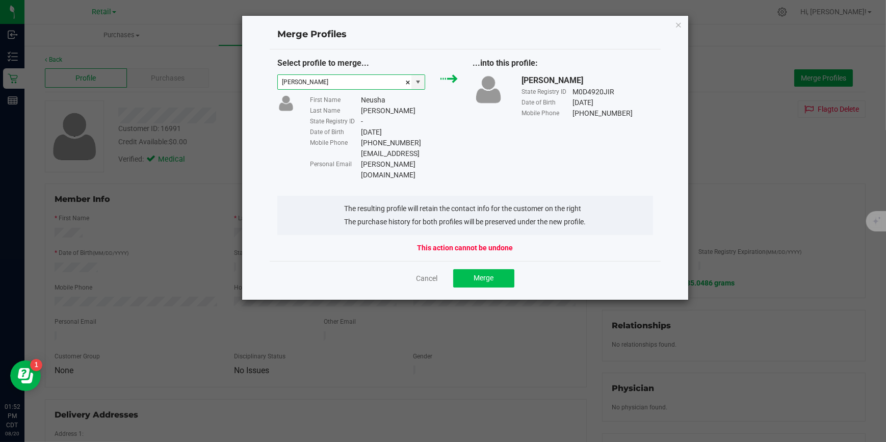
type input "Neusha Cameron"
click at [505, 269] on button "Merge" at bounding box center [483, 278] width 61 height 18
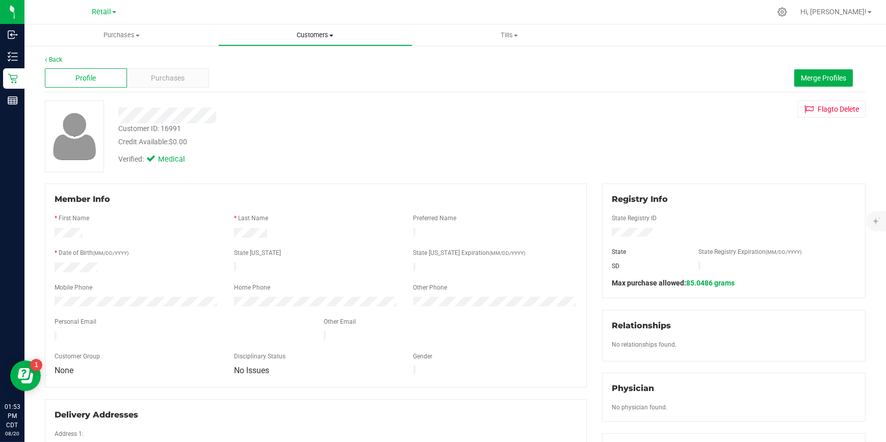
click at [321, 36] on span "Customers" at bounding box center [315, 35] width 193 height 9
click at [265, 58] on span "All customers" at bounding box center [254, 61] width 73 height 9
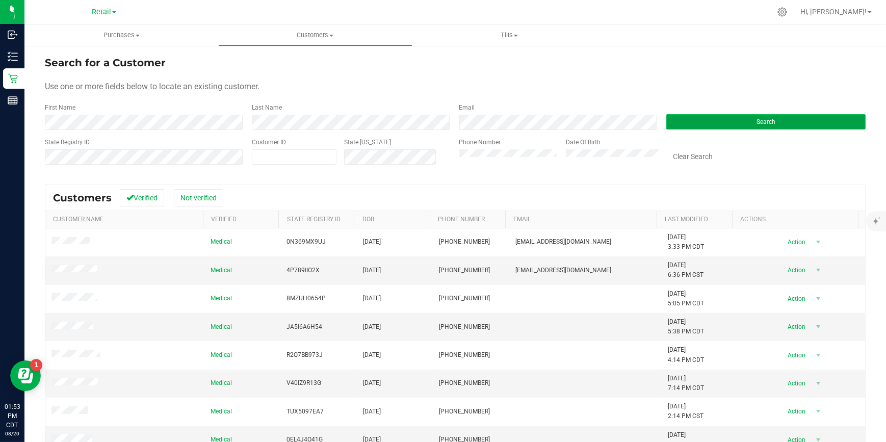
click at [711, 119] on button "Search" at bounding box center [766, 121] width 199 height 15
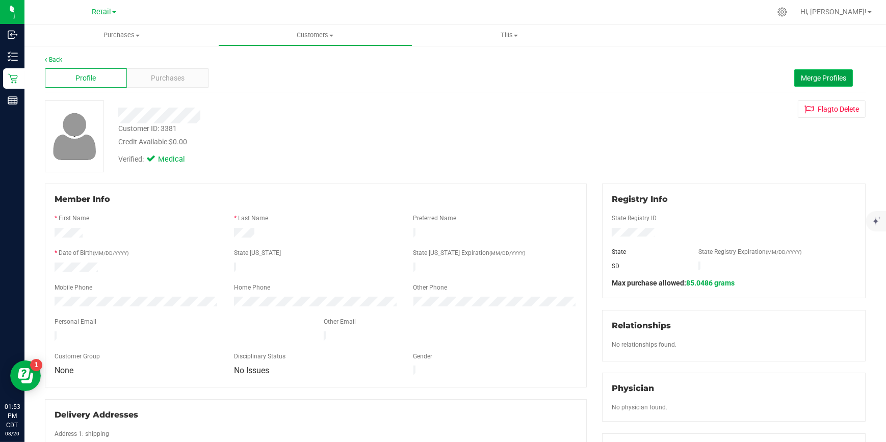
click at [801, 82] on span "Merge Profiles" at bounding box center [823, 78] width 45 height 8
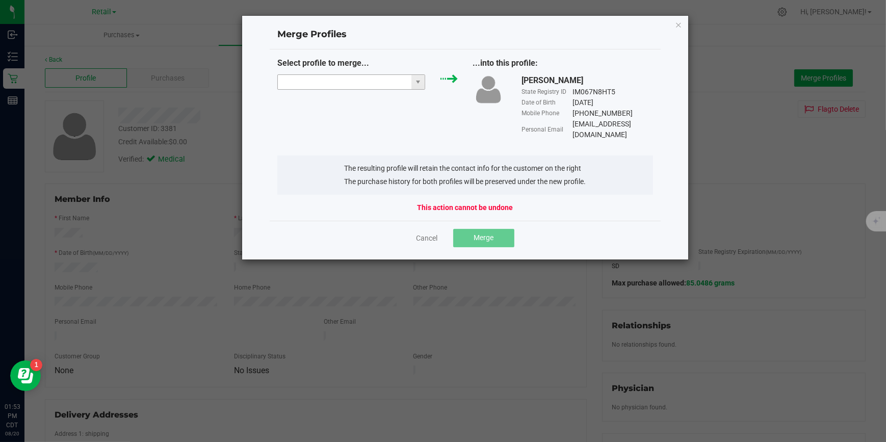
click at [351, 83] on input "NO DATA FOUND" at bounding box center [345, 82] width 134 height 14
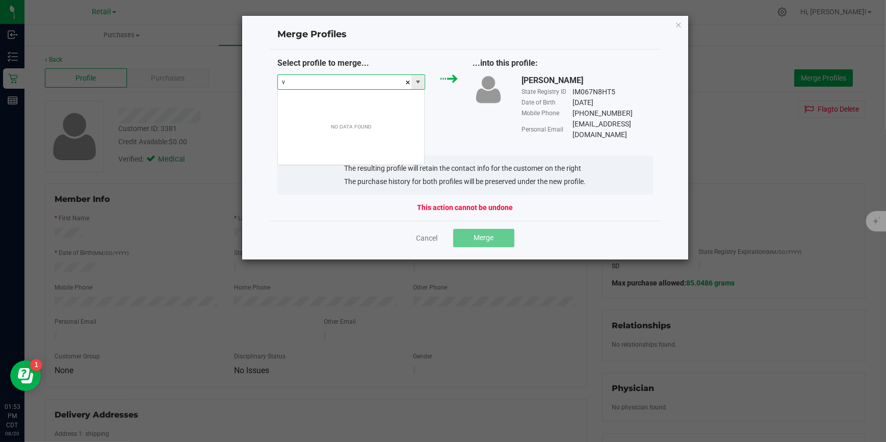
scroll to position [15, 148]
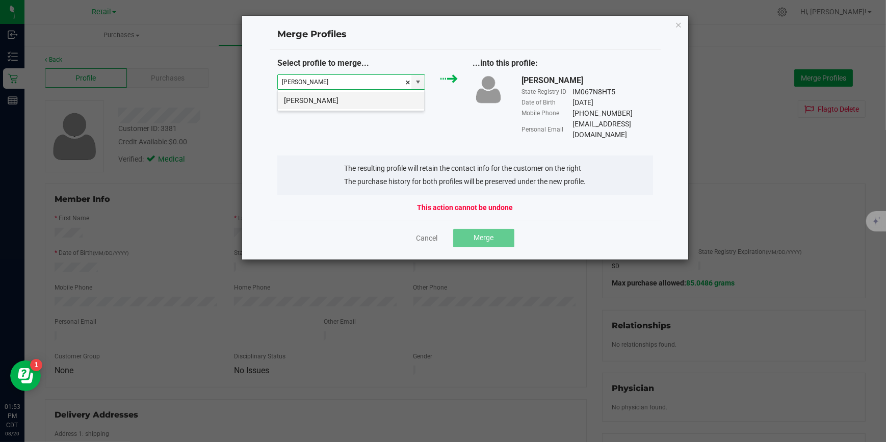
click at [336, 104] on li "Victoria Baker" at bounding box center [351, 100] width 146 height 17
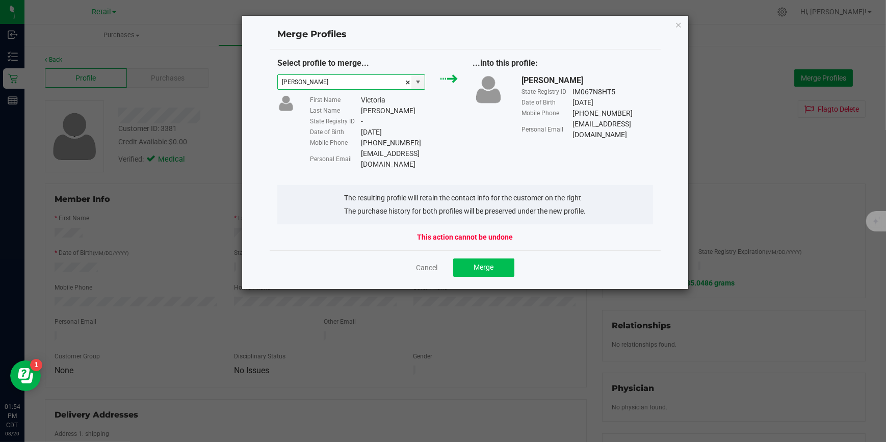
type input "Victoria Baker"
click at [491, 263] on span "Merge" at bounding box center [484, 267] width 20 height 8
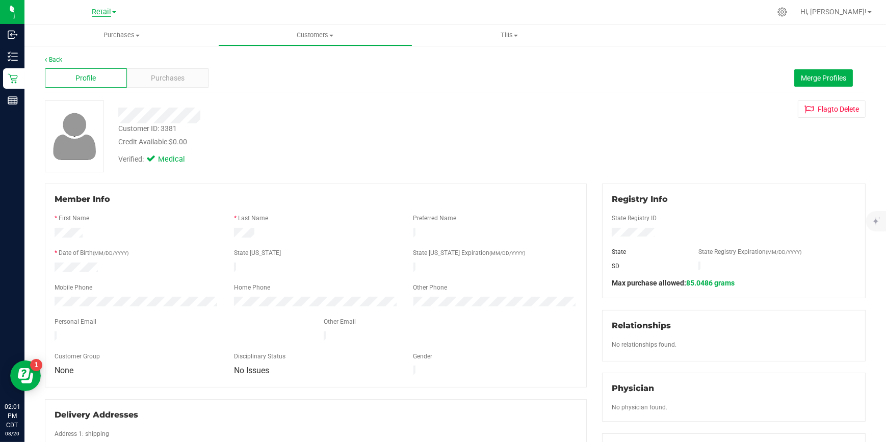
click at [110, 12] on span "Retail" at bounding box center [101, 12] width 19 height 9
click at [85, 37] on link "Manufacturing" at bounding box center [104, 36] width 149 height 14
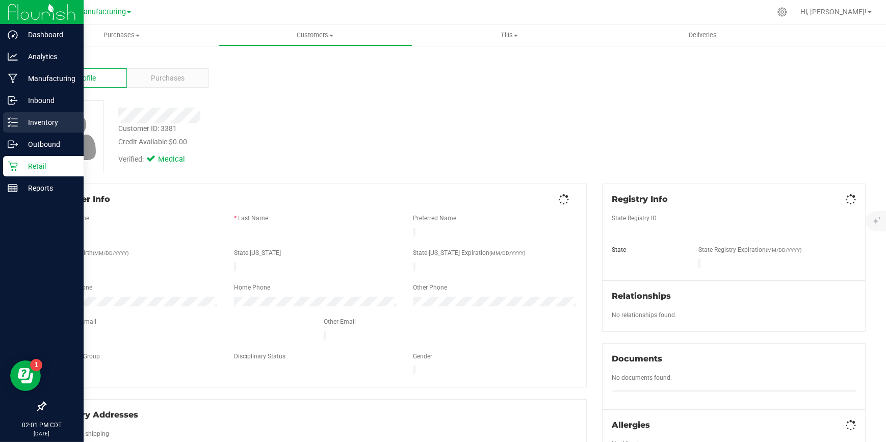
click at [18, 119] on p "Inventory" at bounding box center [48, 122] width 61 height 12
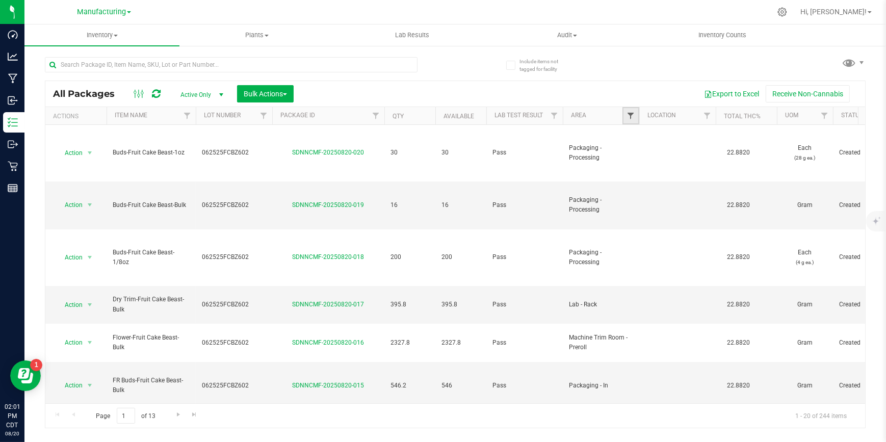
click at [632, 116] on span "Filter" at bounding box center [631, 116] width 8 height 8
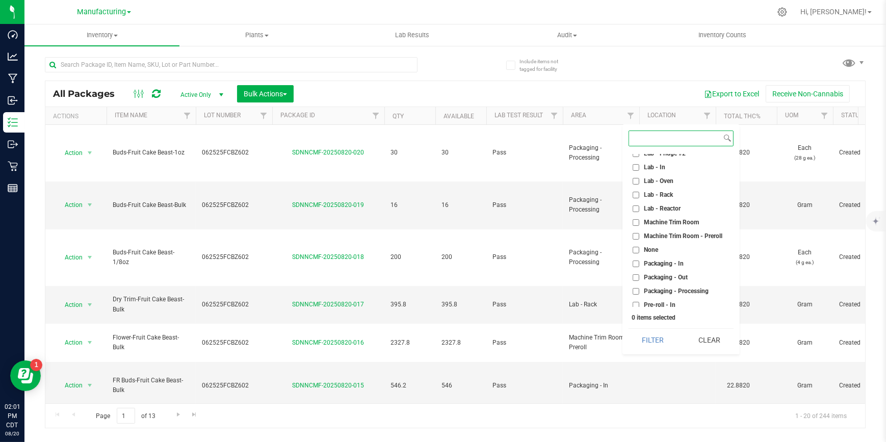
scroll to position [185, 0]
click at [634, 274] on input "Packaging - Out" at bounding box center [636, 277] width 7 height 7
checkbox input "true"
click at [653, 337] on button "Filter" at bounding box center [653, 340] width 49 height 22
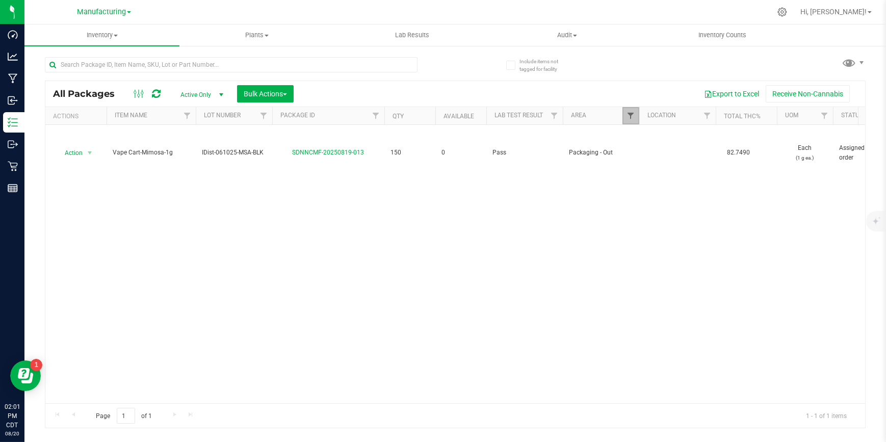
click at [631, 112] on span "Filter" at bounding box center [631, 116] width 8 height 8
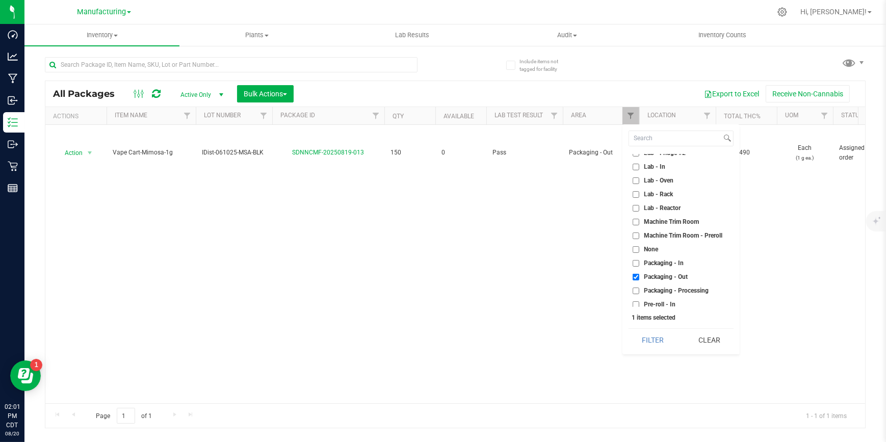
click at [635, 289] on input "Packaging - Processing" at bounding box center [636, 291] width 7 height 7
checkbox input "true"
click at [635, 275] on input "Packaging - Out" at bounding box center [636, 277] width 7 height 7
click at [648, 337] on button "Filter" at bounding box center [653, 340] width 49 height 22
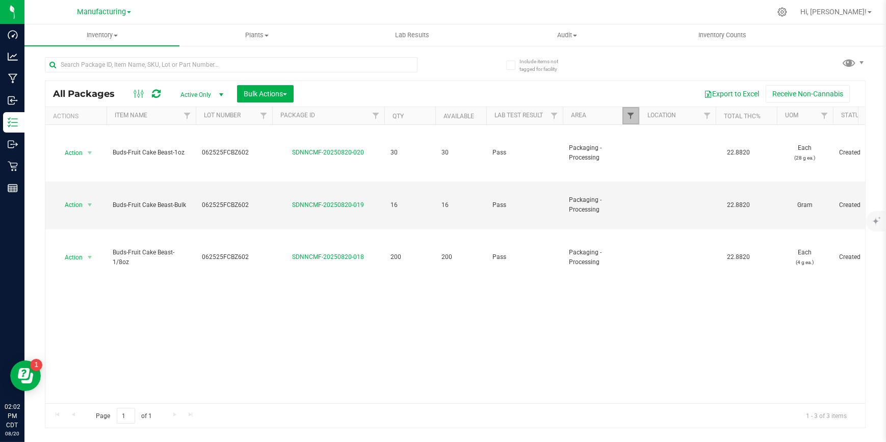
click at [629, 115] on span "Filter" at bounding box center [631, 116] width 8 height 8
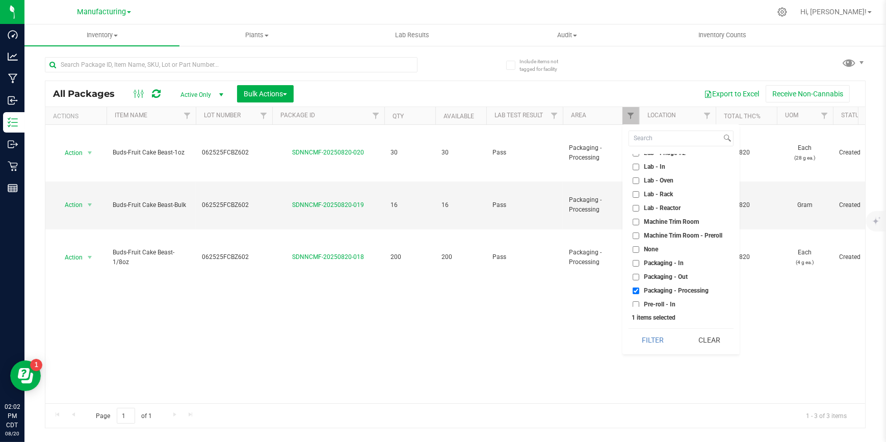
click at [634, 275] on input "Packaging - Out" at bounding box center [636, 277] width 7 height 7
checkbox input "true"
click at [633, 288] on input "Packaging - Processing" at bounding box center [636, 291] width 7 height 7
checkbox input "false"
click at [651, 341] on button "Filter" at bounding box center [653, 340] width 49 height 22
